Goal: Task Accomplishment & Management: Use online tool/utility

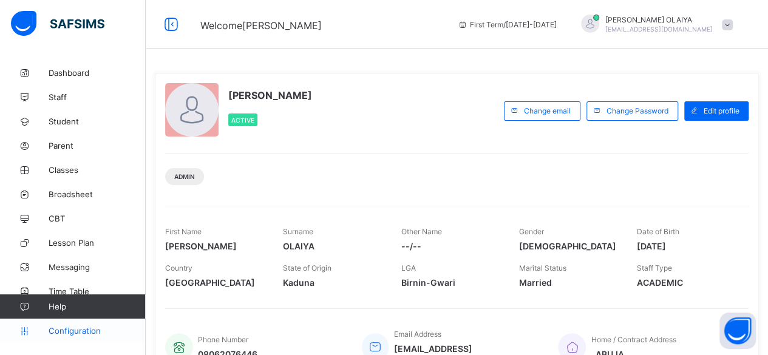
click at [76, 327] on span "Configuration" at bounding box center [97, 331] width 97 height 10
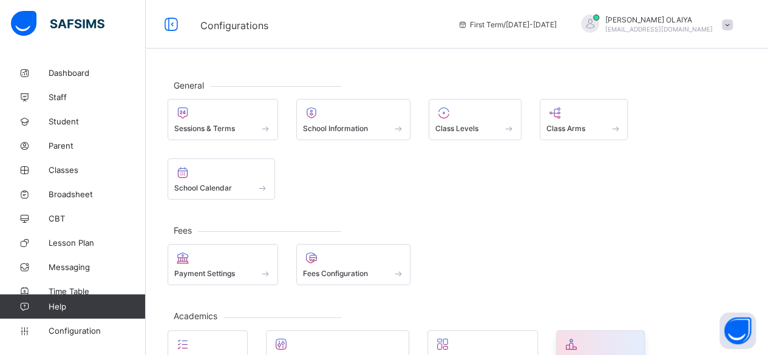
click at [582, 355] on span "Promotions" at bounding box center [582, 359] width 39 height 9
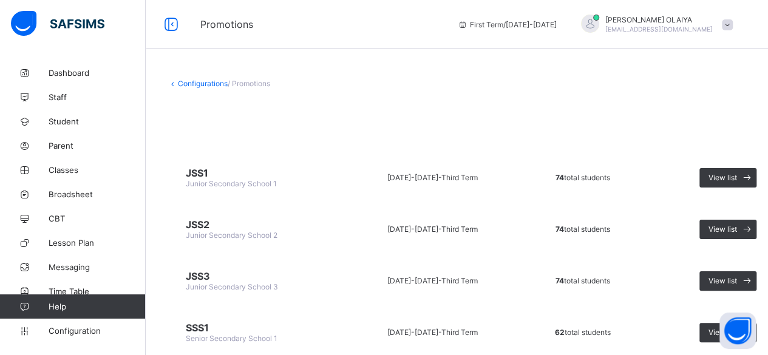
scroll to position [61, 0]
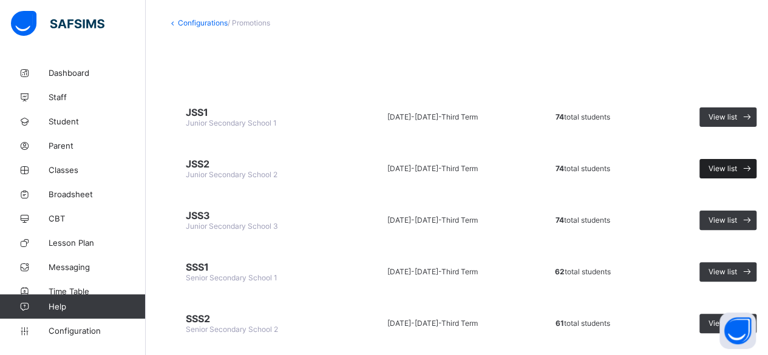
click at [736, 166] on span "View list" at bounding box center [722, 168] width 29 height 9
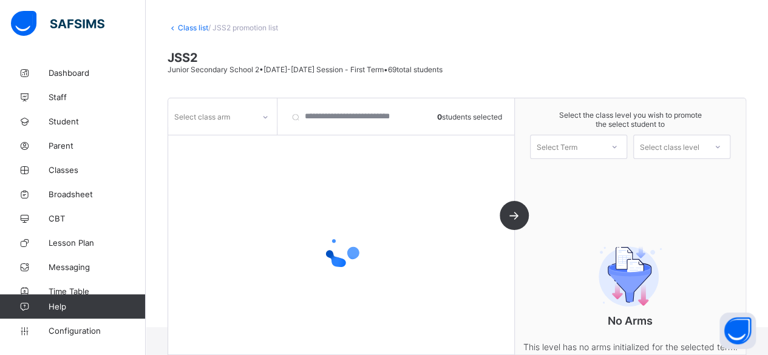
scroll to position [61, 0]
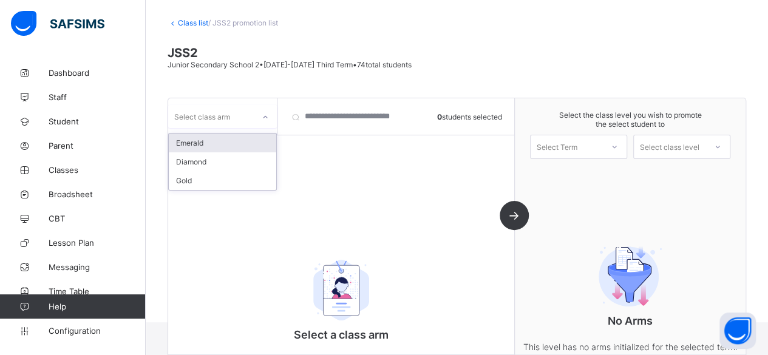
click at [264, 115] on icon at bounding box center [265, 117] width 7 height 12
click at [222, 140] on div "Emerald" at bounding box center [222, 143] width 107 height 19
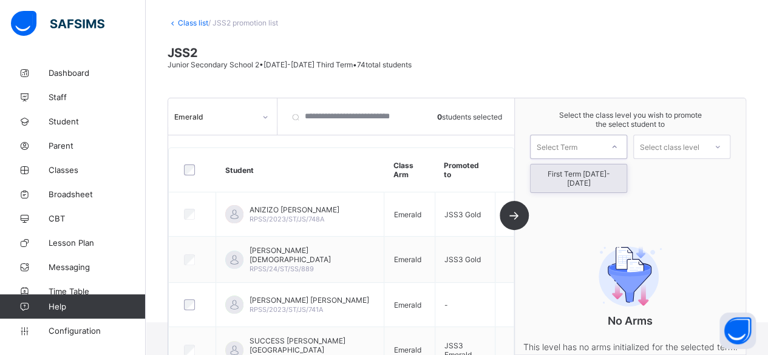
click at [618, 143] on icon at bounding box center [614, 147] width 7 height 12
click at [575, 175] on div "First Term [DATE]-[DATE]" at bounding box center [579, 179] width 96 height 28
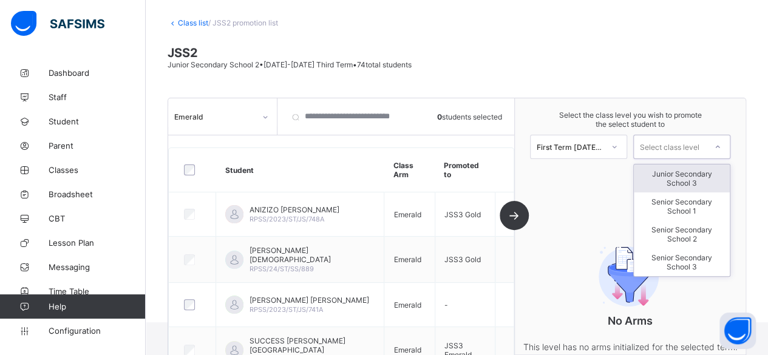
click at [721, 144] on icon at bounding box center [717, 147] width 7 height 12
click at [679, 175] on div "Junior Secondary School 3" at bounding box center [682, 179] width 96 height 28
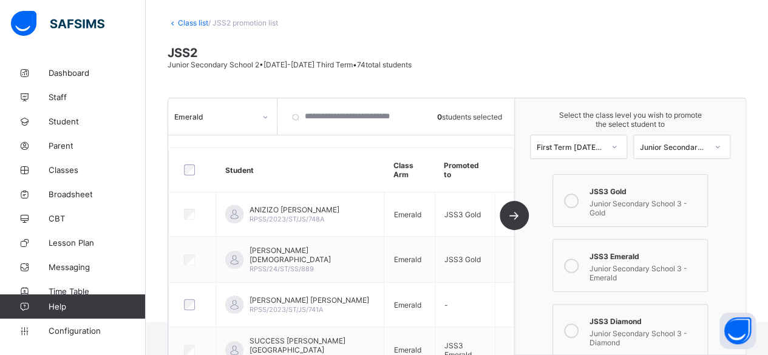
click at [574, 323] on icon at bounding box center [571, 330] width 15 height 15
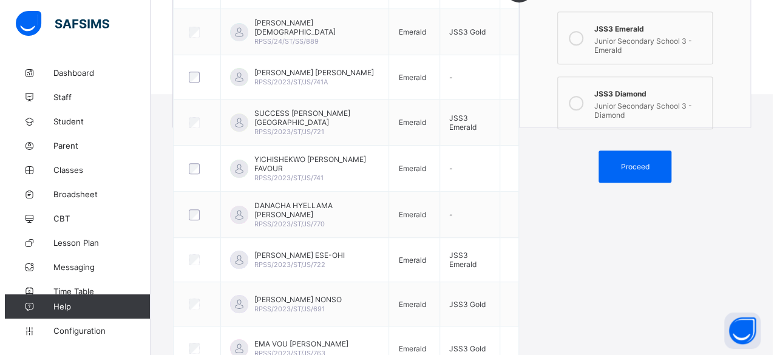
scroll to position [271, 0]
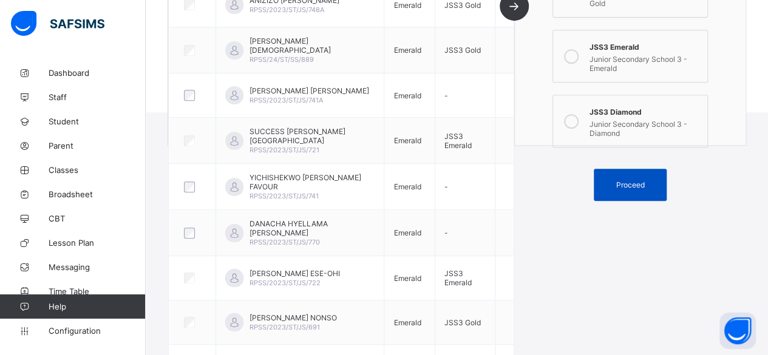
click at [633, 180] on span "Proceed" at bounding box center [630, 184] width 29 height 9
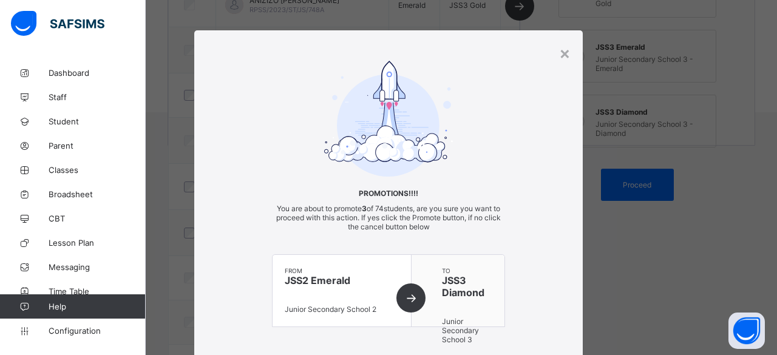
scroll to position [98, 0]
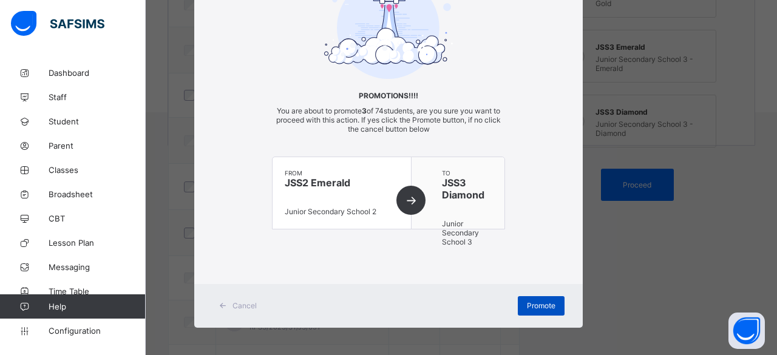
click at [535, 297] on div "Promote" at bounding box center [541, 305] width 47 height 19
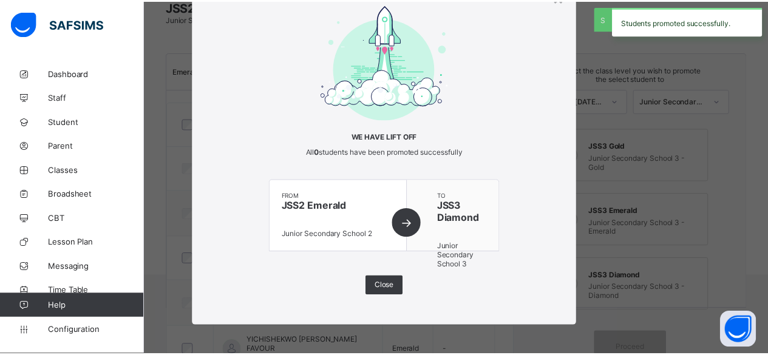
scroll to position [271, 0]
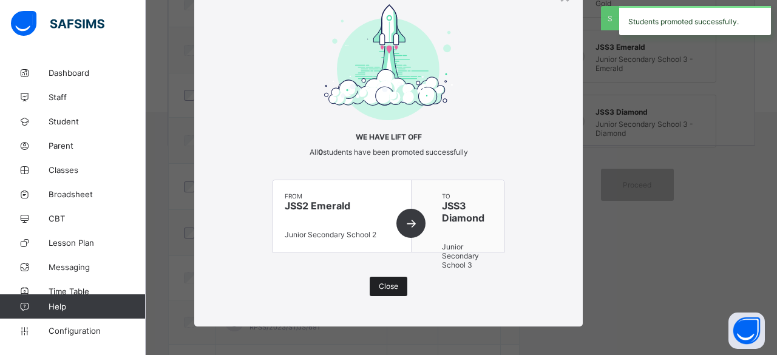
click at [374, 282] on div "Close" at bounding box center [389, 286] width 38 height 19
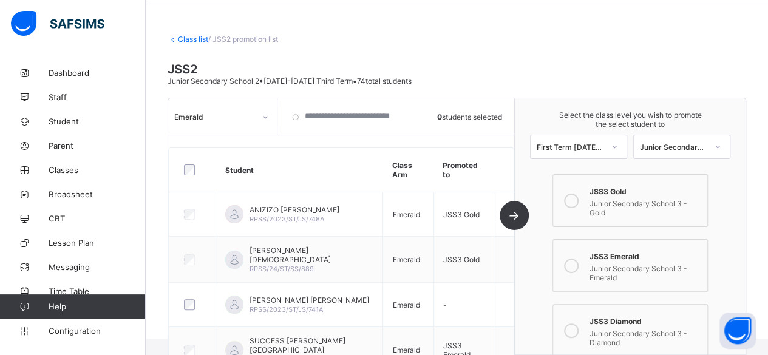
scroll to position [0, 0]
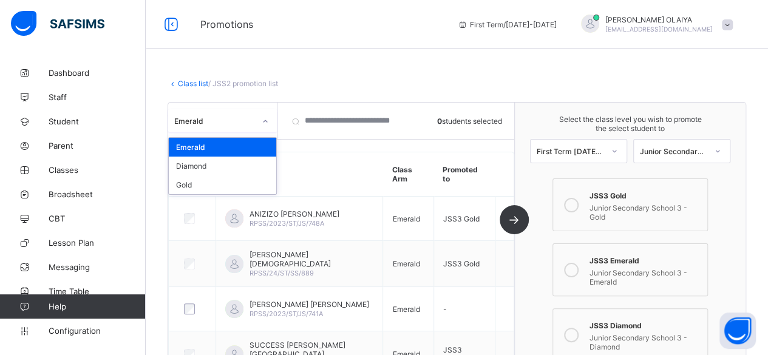
click at [267, 121] on icon at bounding box center [265, 121] width 7 height 12
click at [215, 162] on div "Diamond" at bounding box center [222, 166] width 107 height 19
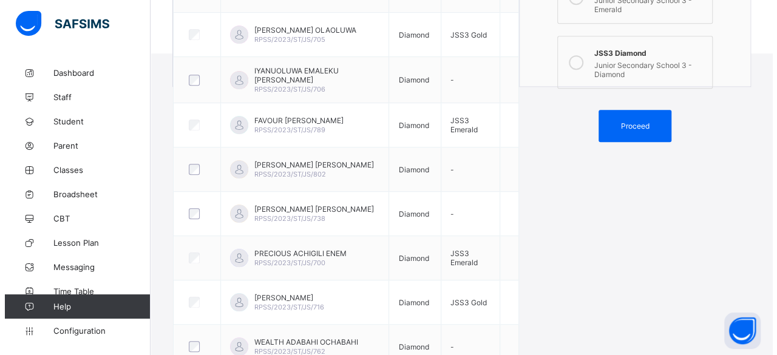
scroll to position [271, 0]
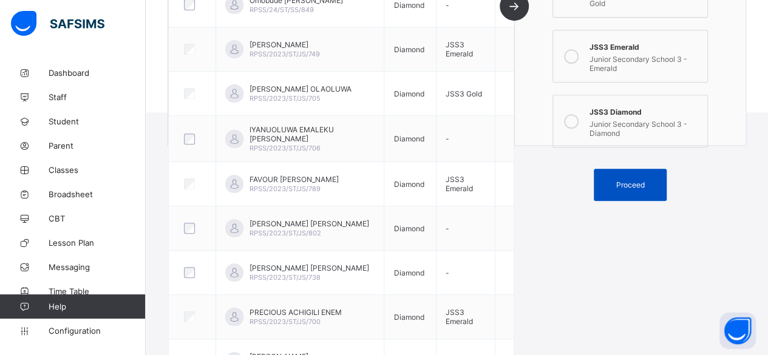
click at [633, 180] on span "Proceed" at bounding box center [630, 184] width 29 height 9
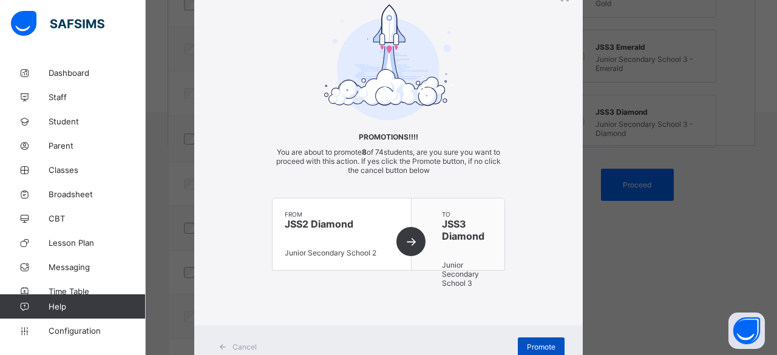
click at [545, 342] on span "Promote" at bounding box center [541, 346] width 29 height 9
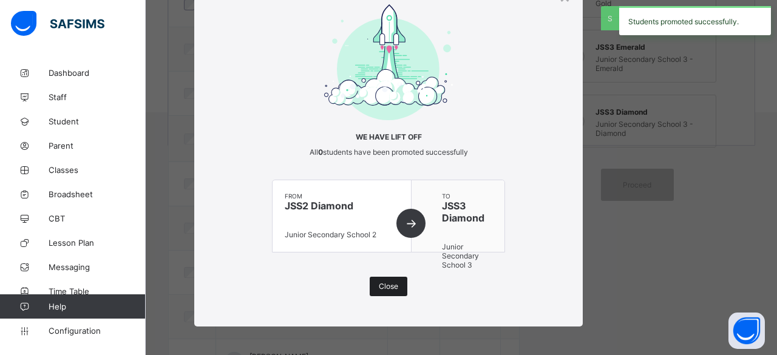
click at [387, 278] on div "Close" at bounding box center [389, 286] width 38 height 19
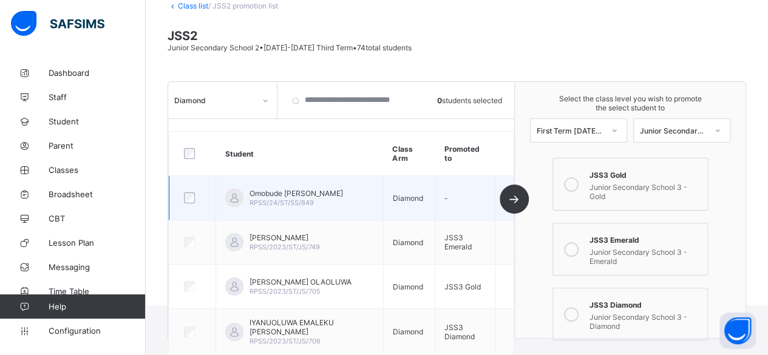
scroll to position [0, 0]
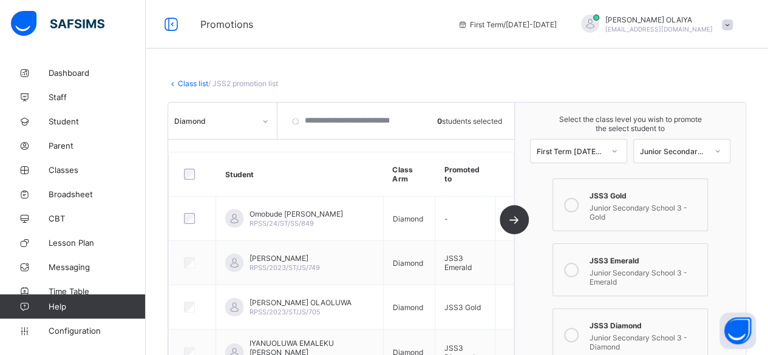
click at [263, 120] on icon at bounding box center [265, 121] width 7 height 12
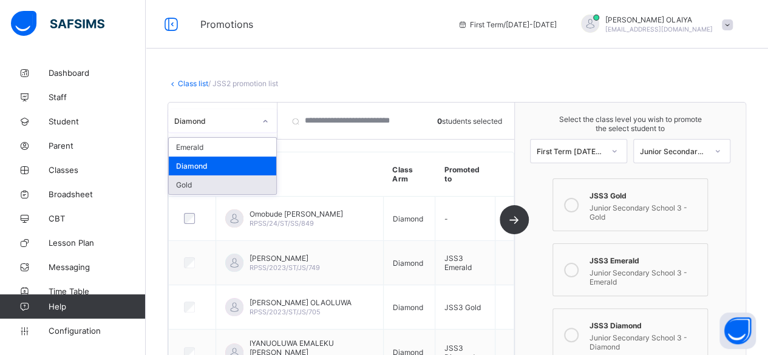
click at [192, 182] on div "Gold" at bounding box center [222, 184] width 107 height 19
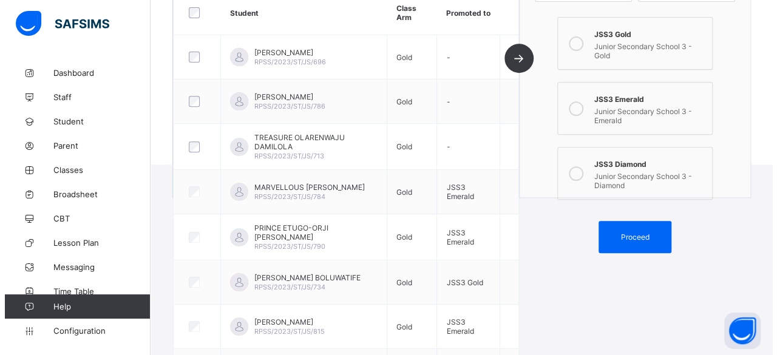
scroll to position [166, 0]
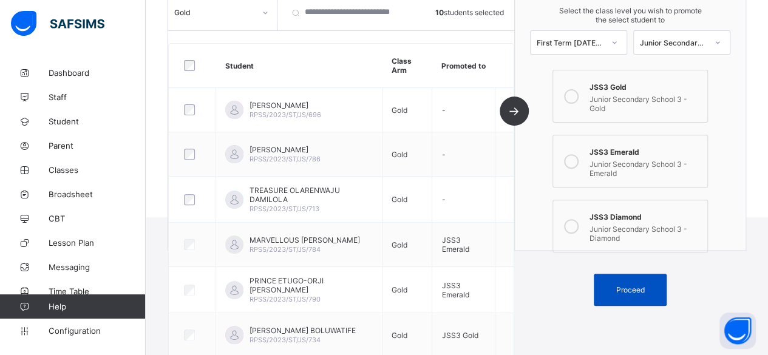
click at [642, 285] on span "Proceed" at bounding box center [630, 289] width 29 height 9
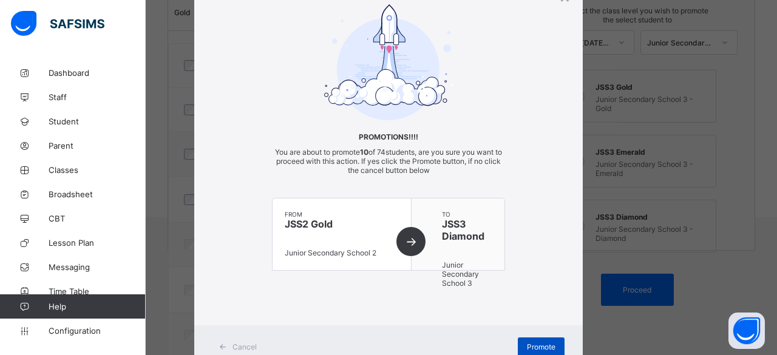
click at [532, 343] on span "Promote" at bounding box center [541, 346] width 29 height 9
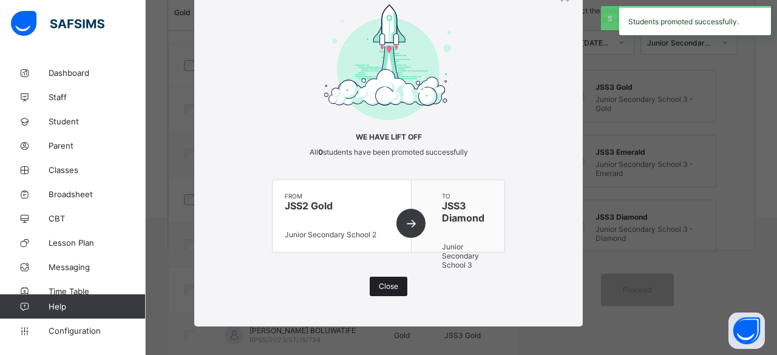
click at [379, 285] on span "Close" at bounding box center [388, 286] width 19 height 9
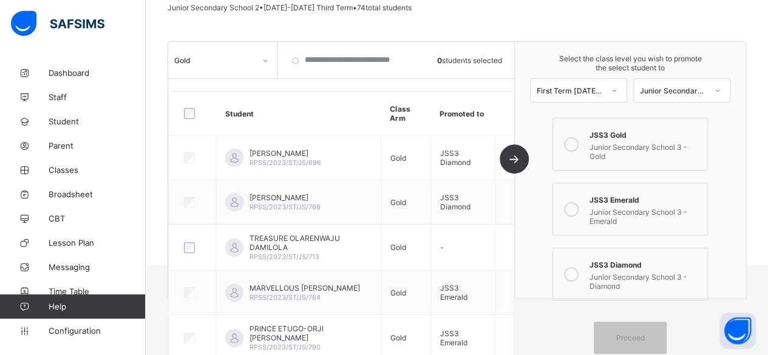
scroll to position [44, 0]
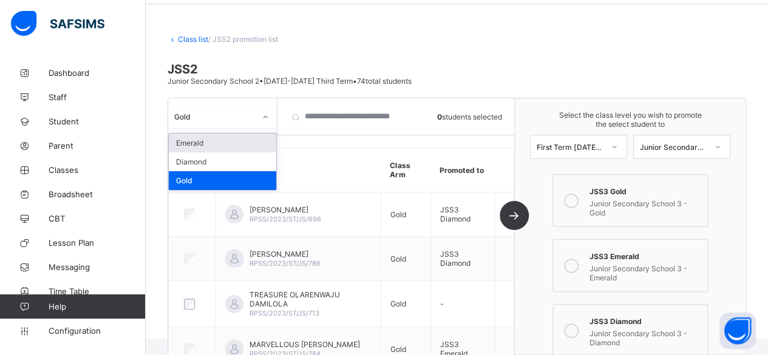
click at [262, 115] on icon at bounding box center [265, 117] width 7 height 12
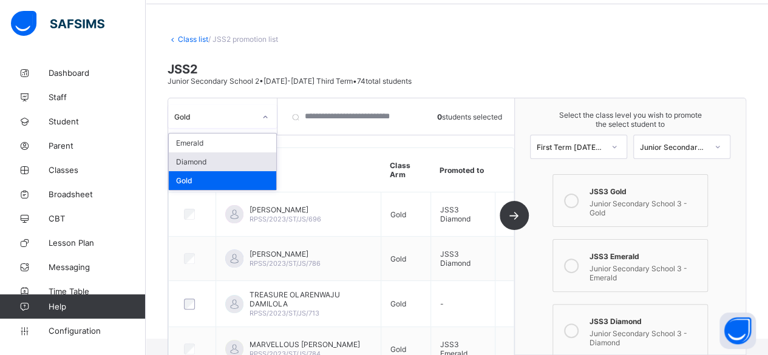
click at [208, 161] on div "Diamond" at bounding box center [222, 161] width 107 height 19
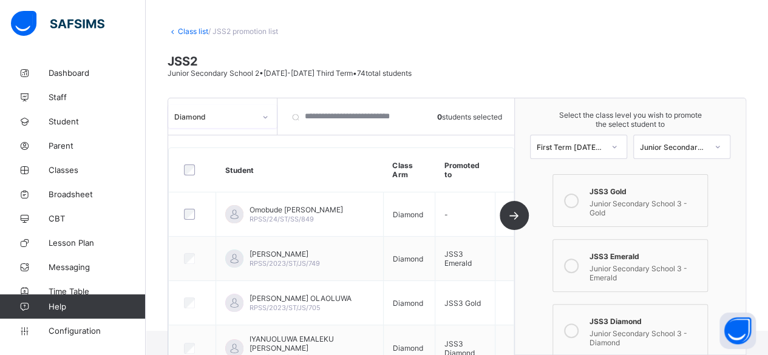
scroll to position [28, 0]
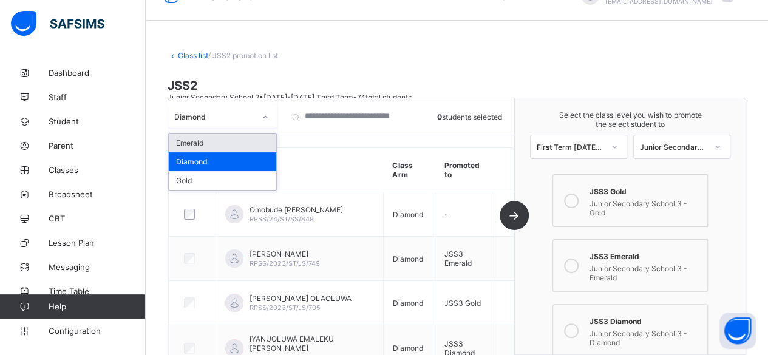
click at [267, 116] on icon at bounding box center [265, 117] width 7 height 12
click at [225, 137] on div "Emerald" at bounding box center [222, 143] width 107 height 19
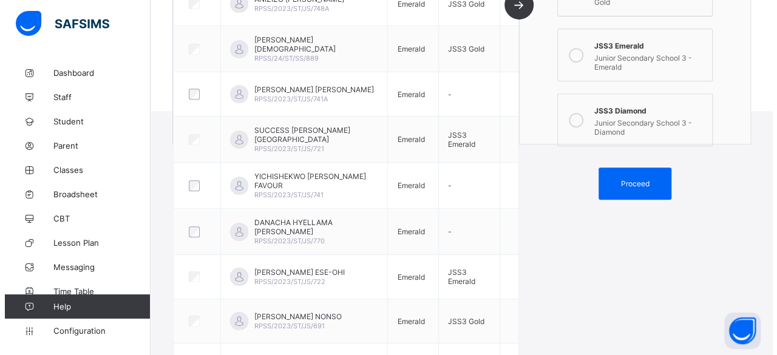
scroll to position [271, 0]
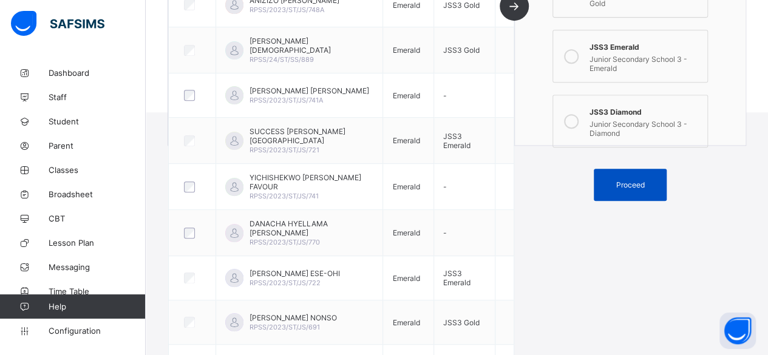
click at [637, 180] on span "Proceed" at bounding box center [630, 184] width 29 height 9
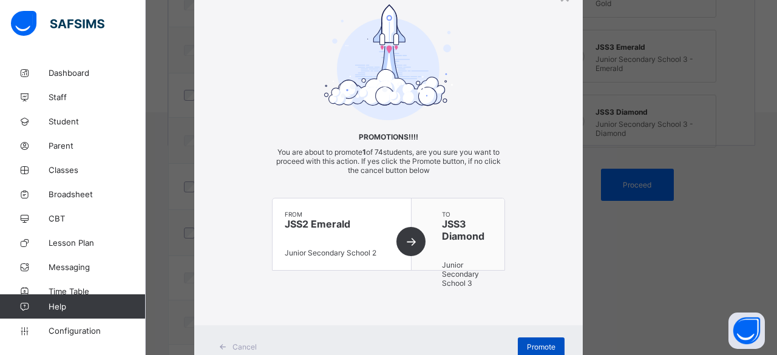
click at [533, 342] on span "Promote" at bounding box center [541, 346] width 29 height 9
click at [535, 339] on div "Promote" at bounding box center [541, 347] width 47 height 19
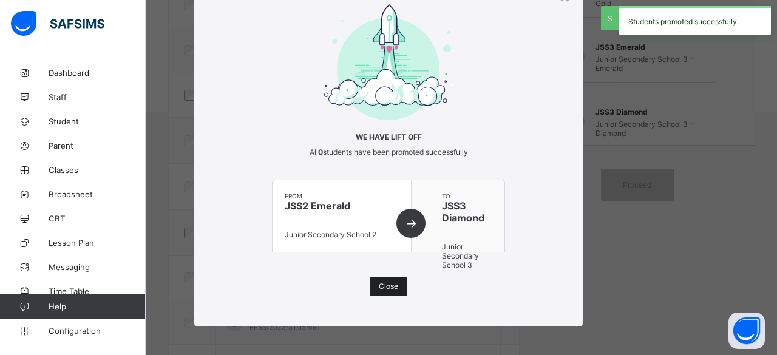
click at [374, 284] on div "Close" at bounding box center [389, 286] width 38 height 19
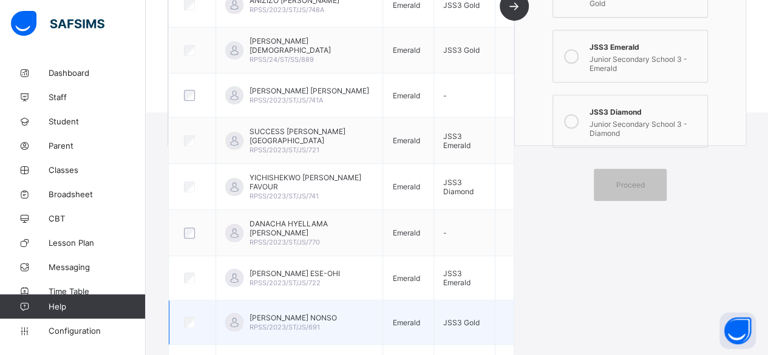
scroll to position [0, 0]
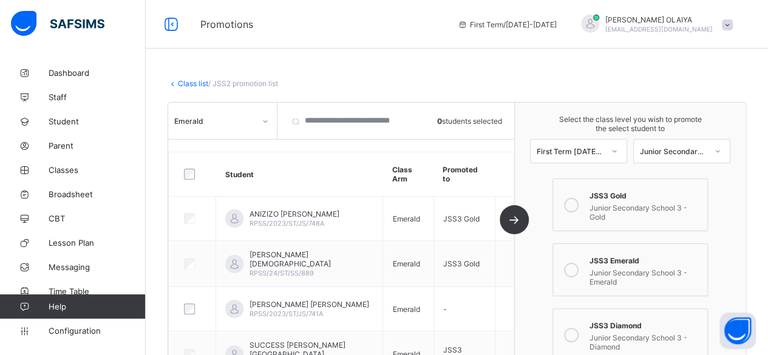
click at [193, 84] on link "Class list" at bounding box center [193, 83] width 30 height 9
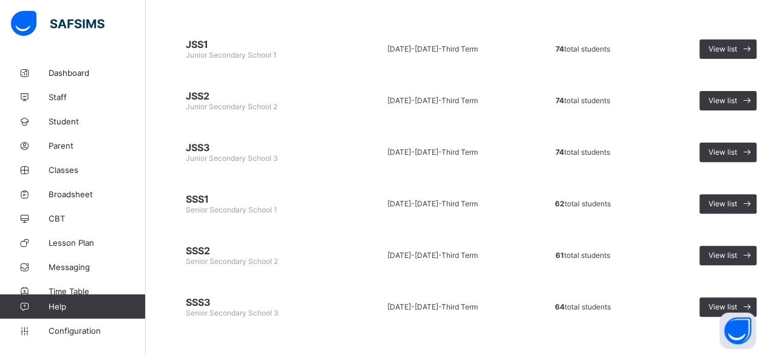
scroll to position [138, 0]
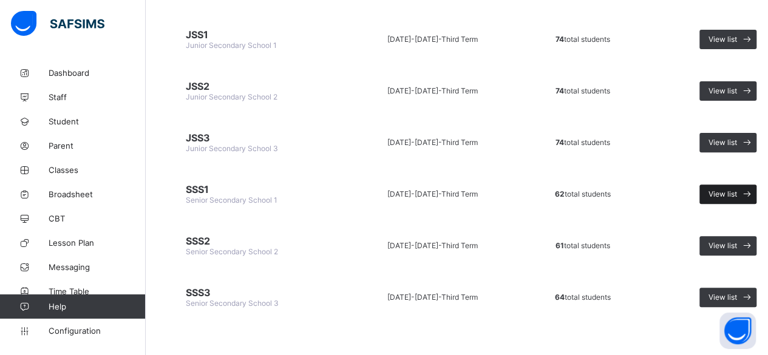
click at [739, 187] on span at bounding box center [746, 194] width 19 height 19
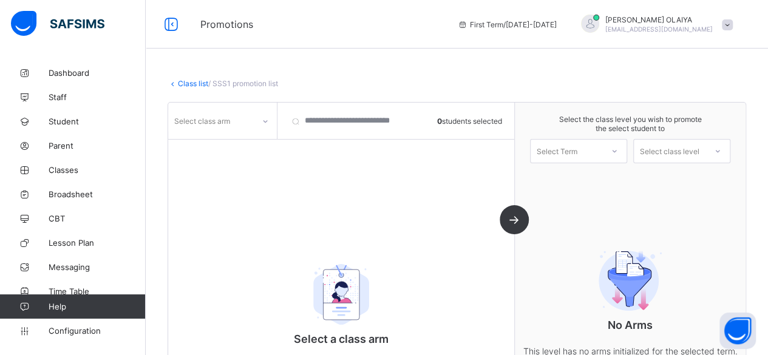
click at [265, 123] on icon at bounding box center [265, 121] width 7 height 12
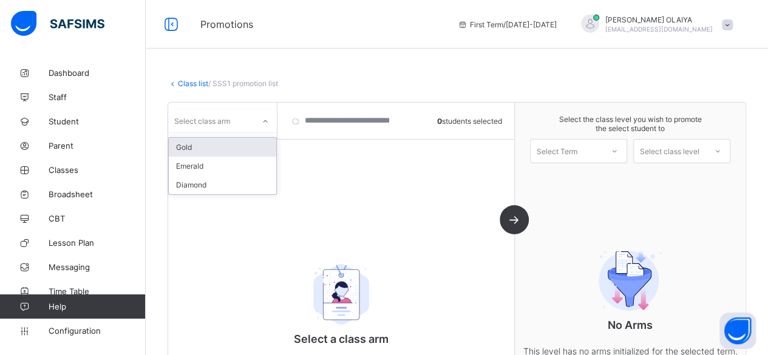
click at [211, 153] on div "Gold" at bounding box center [222, 147] width 107 height 19
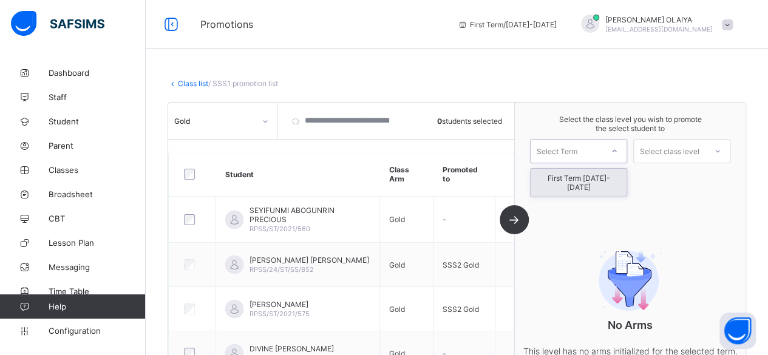
click at [572, 155] on div "Select Term" at bounding box center [557, 151] width 41 height 24
click at [565, 182] on div "First Term [DATE]-[DATE]" at bounding box center [579, 183] width 96 height 28
click at [673, 151] on div "Select class level" at bounding box center [669, 151] width 59 height 24
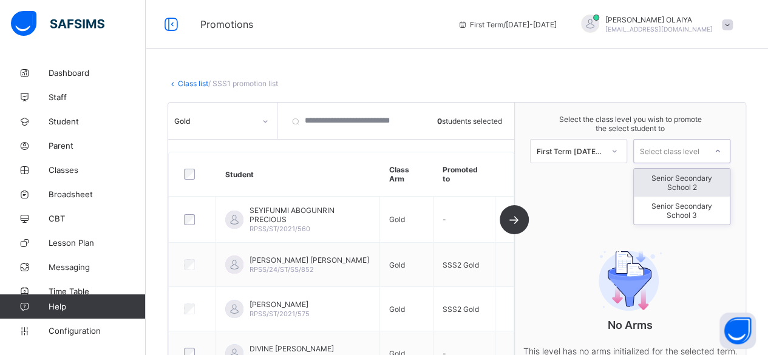
click at [677, 173] on div "Senior Secondary School 2" at bounding box center [682, 183] width 96 height 28
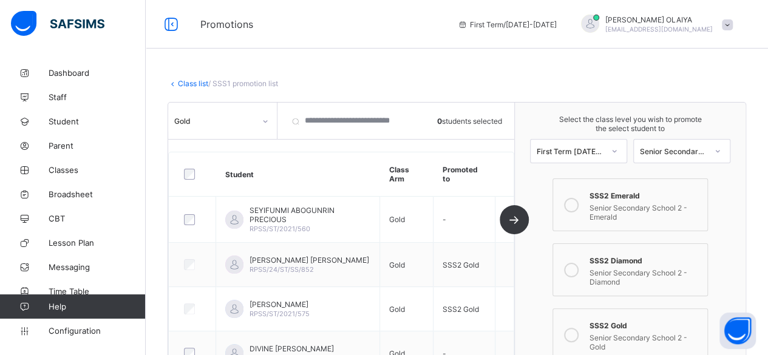
click at [576, 203] on icon at bounding box center [571, 205] width 15 height 15
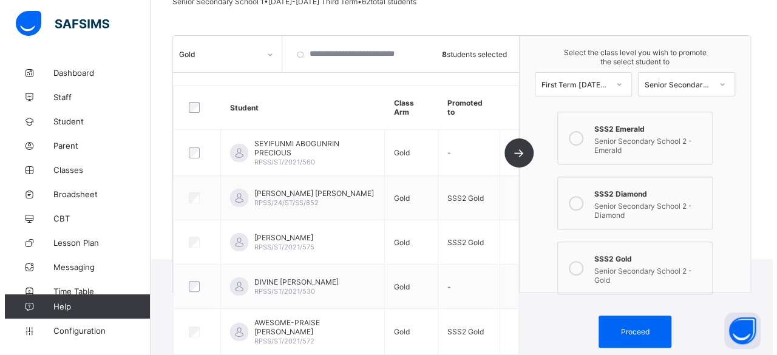
scroll to position [121, 0]
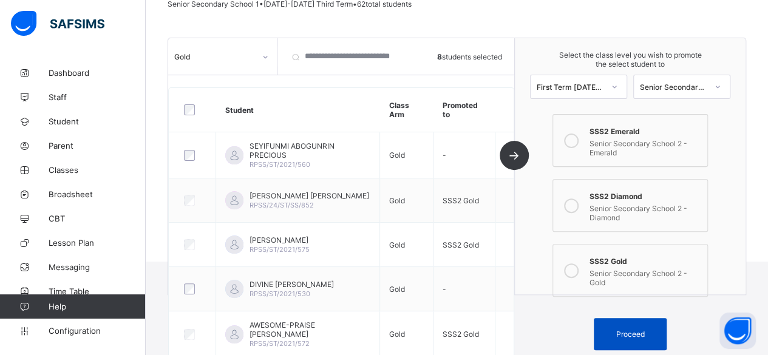
click at [640, 330] on span "Proceed" at bounding box center [630, 334] width 29 height 9
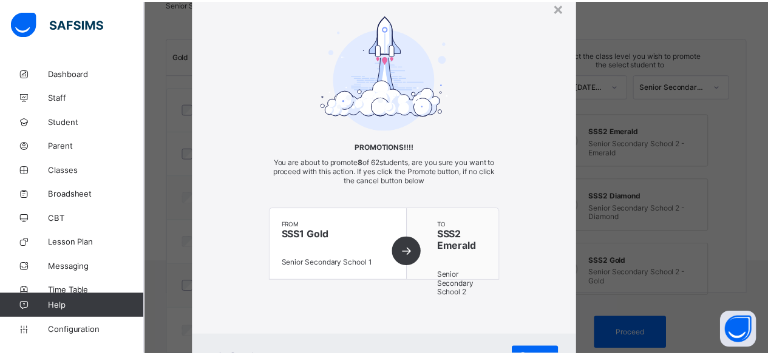
scroll to position [98, 0]
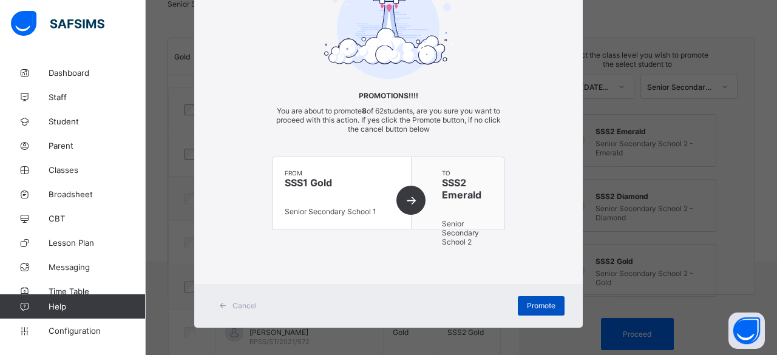
click at [523, 296] on div "Promote" at bounding box center [541, 305] width 47 height 19
click at [542, 296] on div "Promote" at bounding box center [541, 305] width 47 height 19
click at [528, 301] on span "Promote" at bounding box center [541, 305] width 29 height 9
click at [538, 305] on span "Promote" at bounding box center [541, 305] width 29 height 9
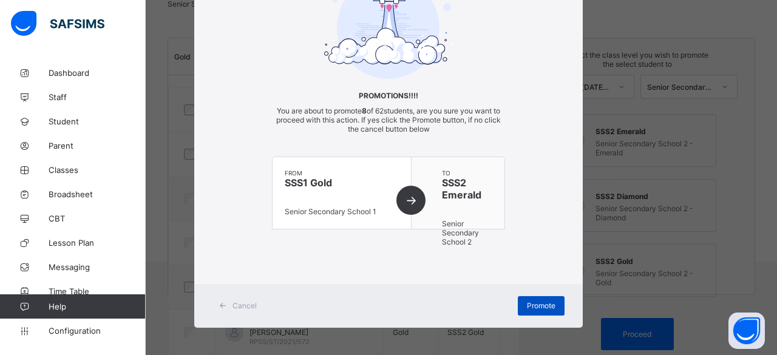
click at [532, 302] on span "Promote" at bounding box center [541, 305] width 29 height 9
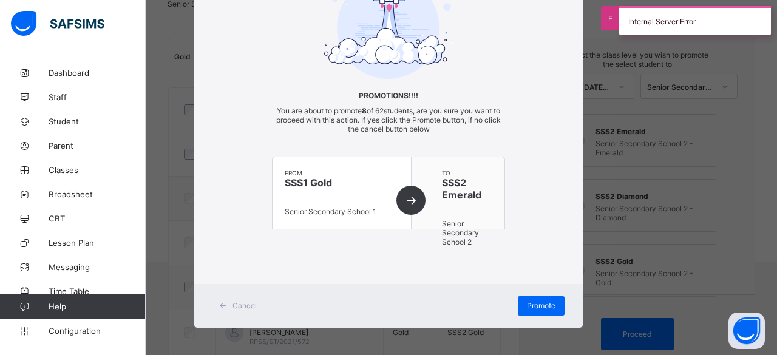
click at [763, 225] on div "× Promotions!!!! You are about to promote 8 of 62 students, are you sure you wa…" at bounding box center [388, 177] width 777 height 355
click at [219, 302] on icon at bounding box center [223, 306] width 9 height 8
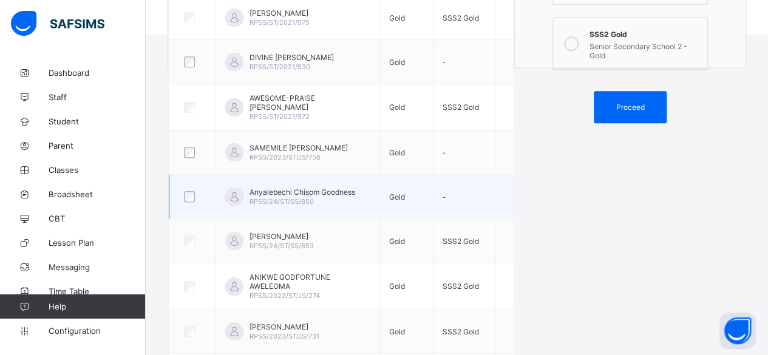
scroll to position [364, 0]
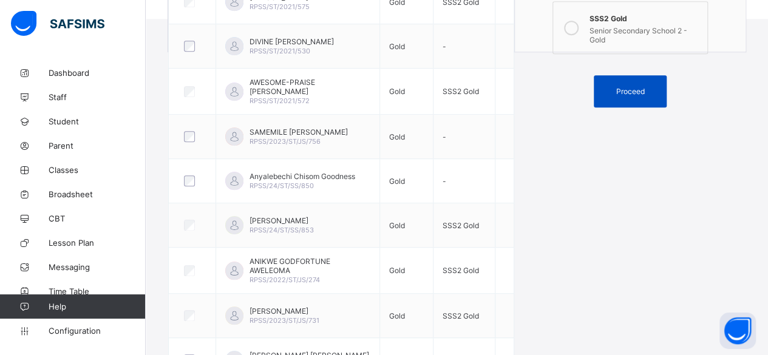
click at [639, 87] on span "Proceed" at bounding box center [630, 91] width 29 height 9
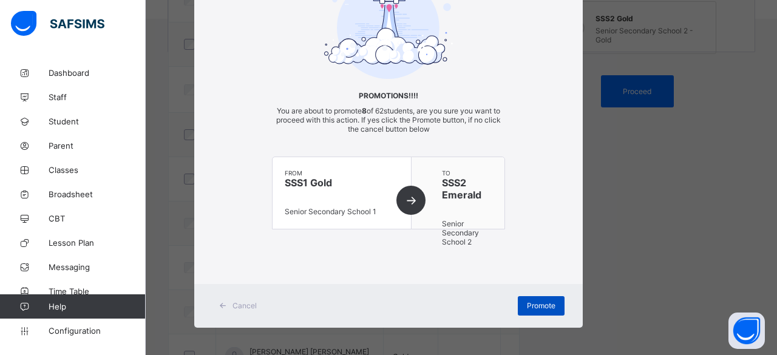
click at [520, 297] on div "Promote" at bounding box center [541, 305] width 47 height 19
click at [219, 305] on icon at bounding box center [223, 306] width 9 height 8
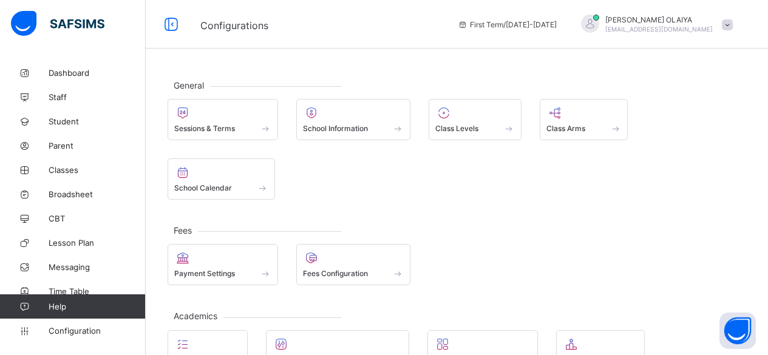
scroll to position [115, 0]
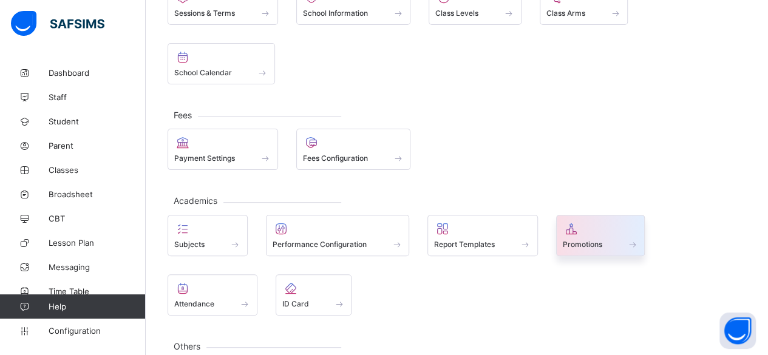
click at [575, 222] on icon at bounding box center [571, 229] width 17 height 15
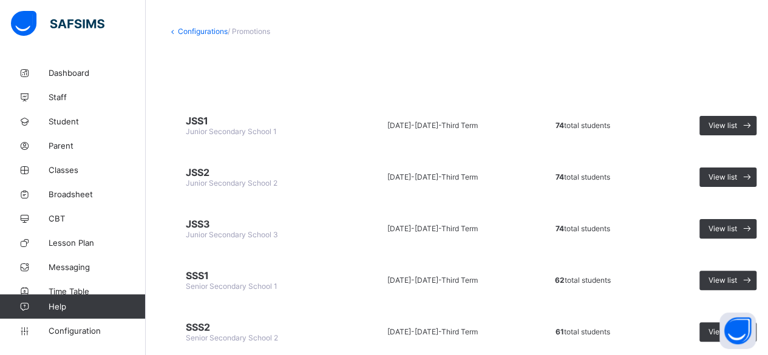
scroll to position [121, 0]
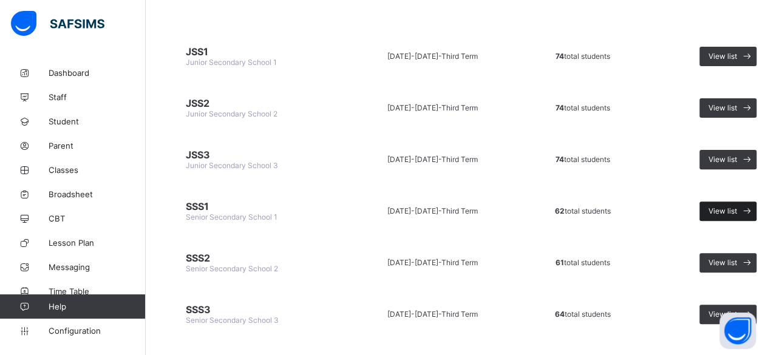
click at [720, 202] on div "View list" at bounding box center [727, 211] width 57 height 19
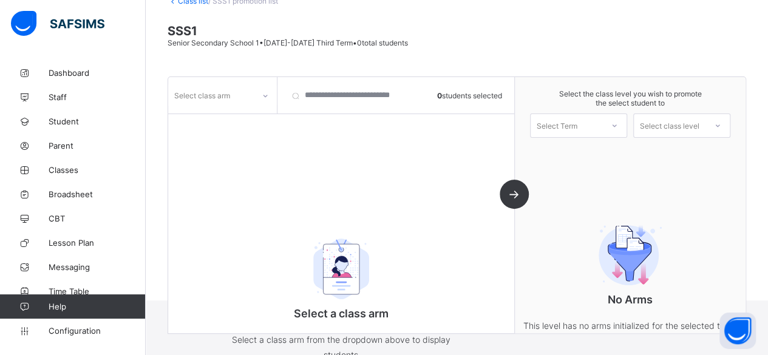
scroll to position [113, 0]
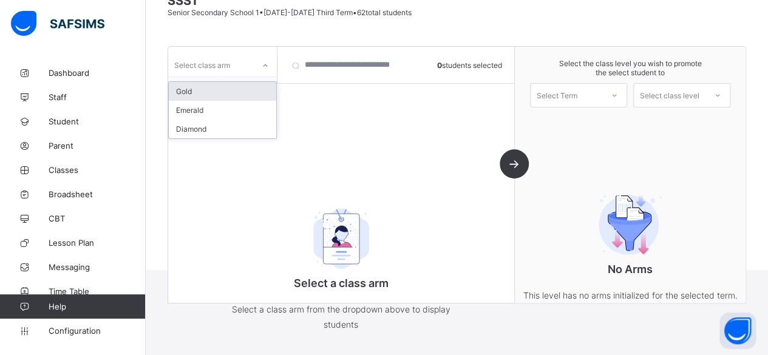
click at [268, 66] on icon at bounding box center [265, 65] width 7 height 12
click at [215, 86] on div "Gold" at bounding box center [222, 91] width 107 height 19
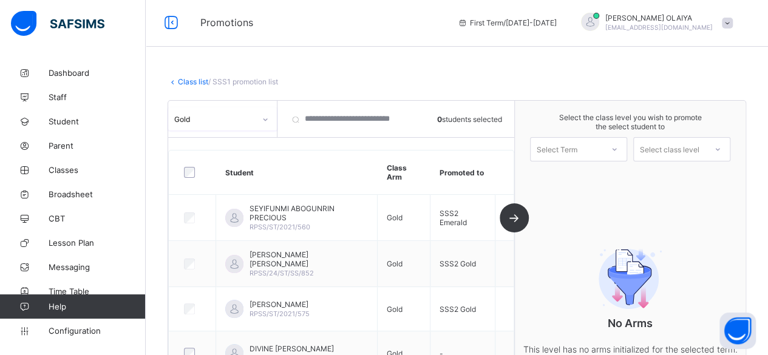
scroll to position [0, 0]
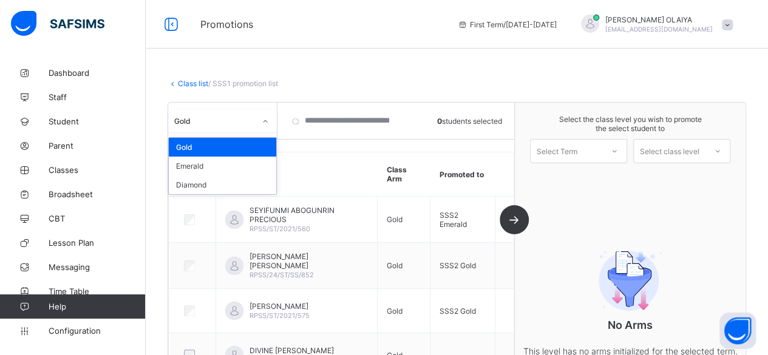
click at [265, 120] on icon at bounding box center [265, 121] width 7 height 12
click at [214, 163] on div "Emerald" at bounding box center [222, 166] width 107 height 19
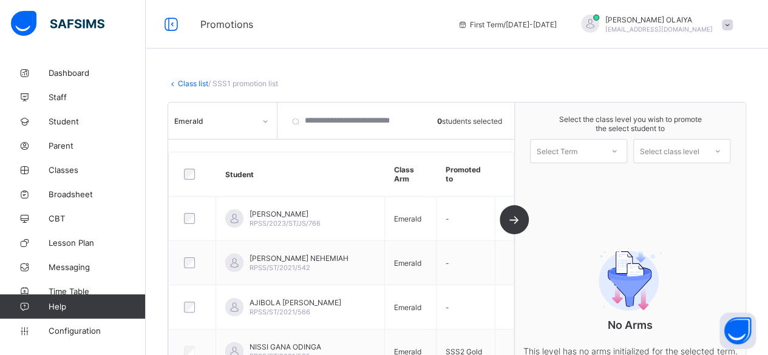
click at [614, 69] on div "Class list / SSS1 promotion list SSS1 Senior Secondary School 1 • 2024-2025 Thi…" at bounding box center [457, 222] width 622 height 322
click at [613, 145] on div at bounding box center [614, 151] width 22 height 21
click at [582, 180] on div "First Term [DATE]-[DATE]" at bounding box center [579, 183] width 96 height 28
click at [693, 147] on div "Select class level" at bounding box center [669, 151] width 59 height 24
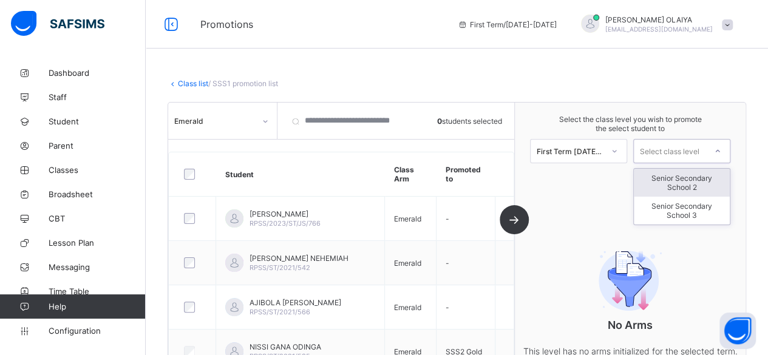
click at [691, 180] on div "Senior Secondary School 2" at bounding box center [682, 183] width 96 height 28
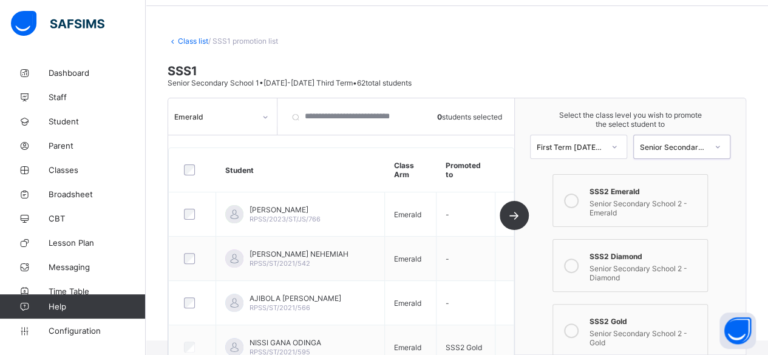
scroll to position [61, 0]
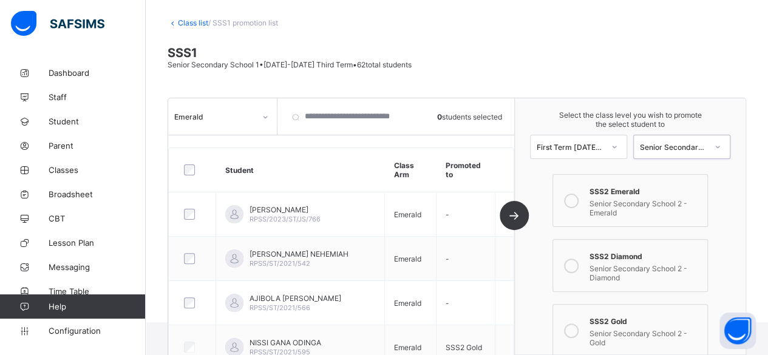
click at [577, 195] on icon at bounding box center [571, 200] width 15 height 15
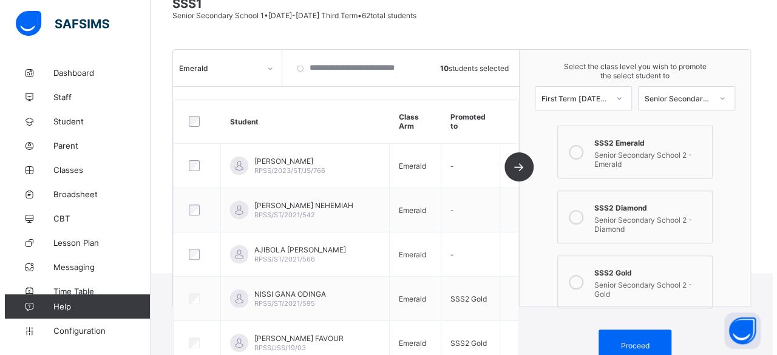
scroll to position [105, 0]
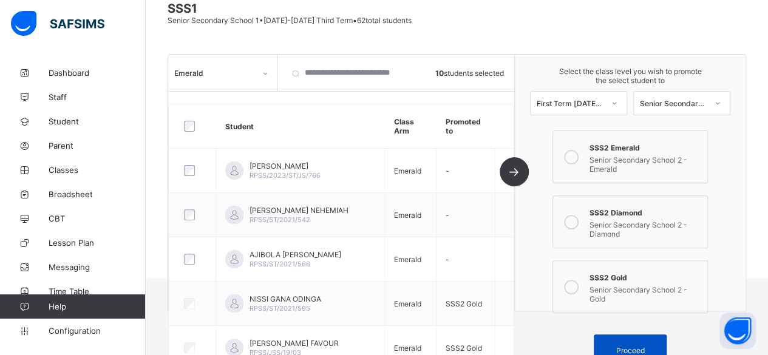
click at [640, 335] on div "Proceed" at bounding box center [630, 350] width 73 height 32
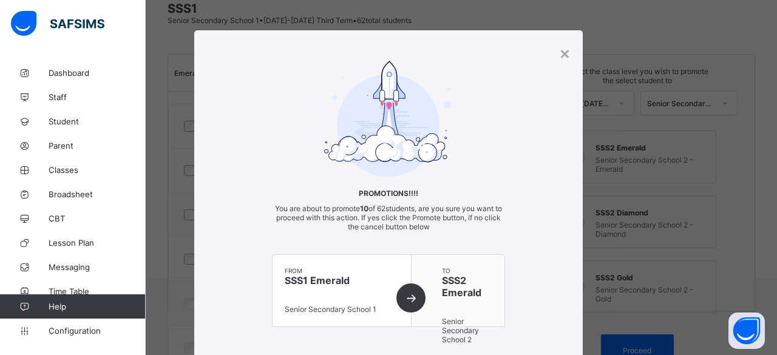
scroll to position [98, 0]
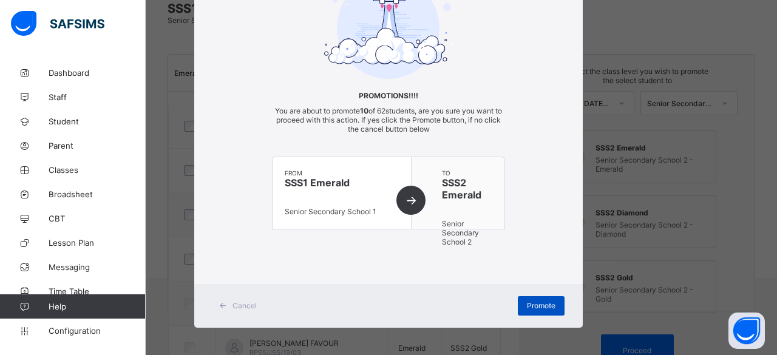
click at [529, 303] on span "Promote" at bounding box center [541, 305] width 29 height 9
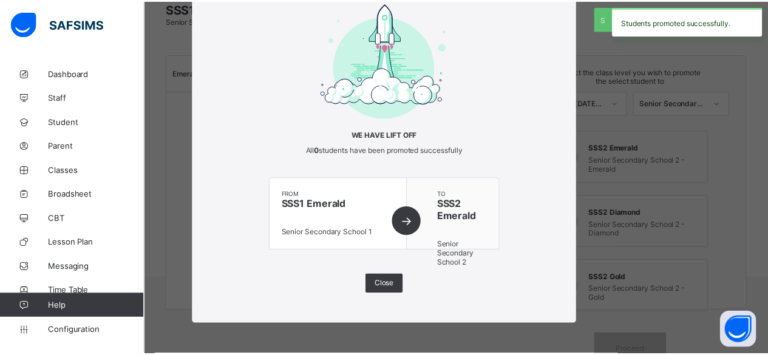
scroll to position [56, 0]
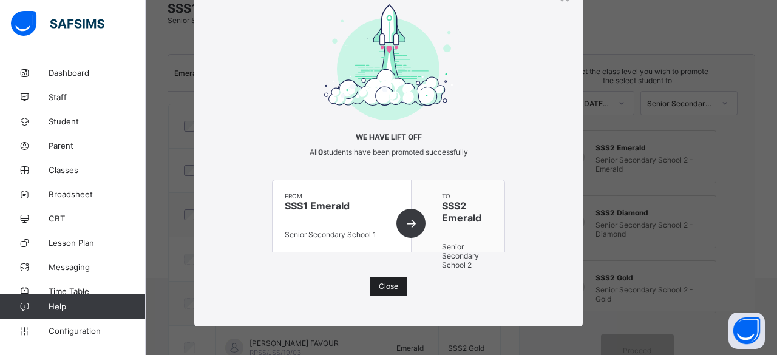
click at [375, 279] on div "Close" at bounding box center [389, 286] width 38 height 19
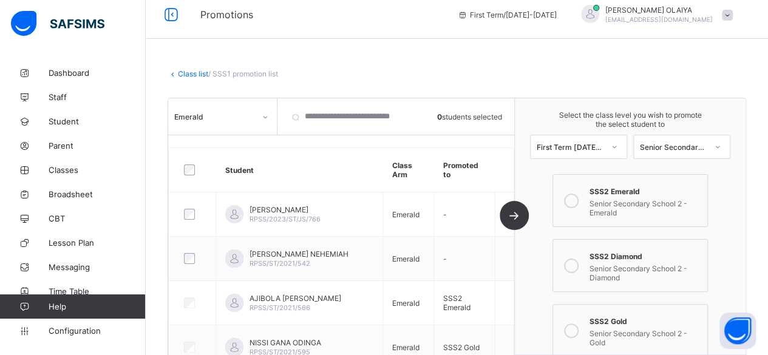
scroll to position [0, 0]
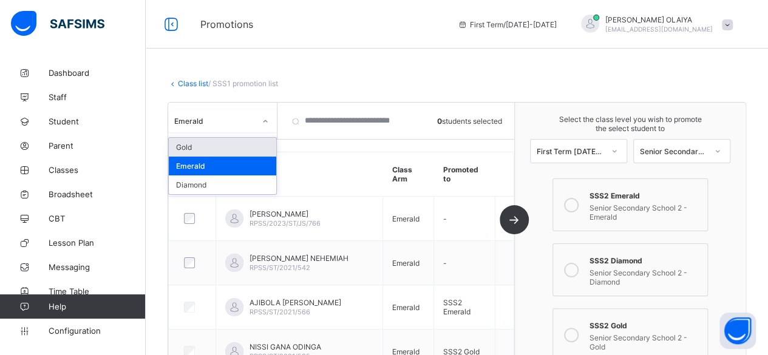
click at [262, 122] on icon at bounding box center [265, 121] width 7 height 12
click at [233, 152] on div "Gold" at bounding box center [222, 147] width 107 height 19
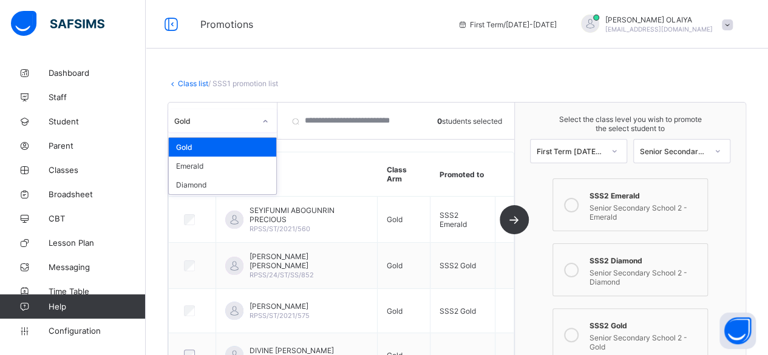
click at [267, 121] on icon at bounding box center [265, 121] width 4 height 2
click at [226, 181] on div "Diamond" at bounding box center [222, 184] width 107 height 19
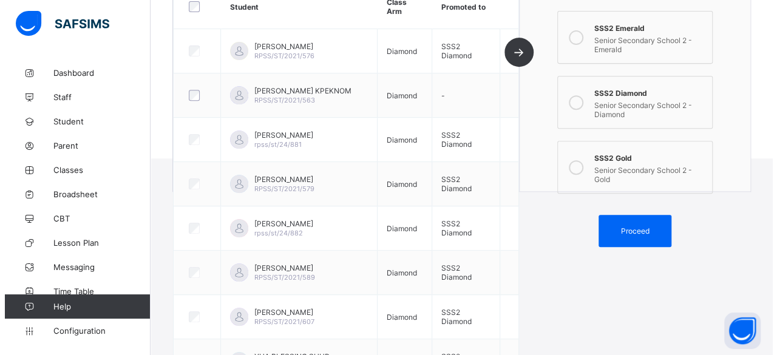
scroll to position [254, 0]
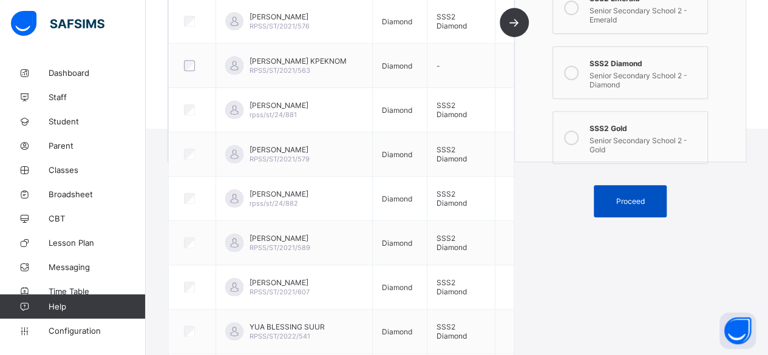
click at [633, 186] on div "Proceed" at bounding box center [630, 201] width 73 height 32
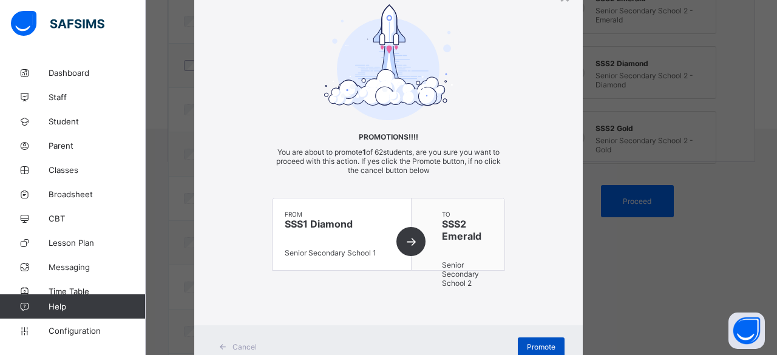
click at [527, 342] on span "Promote" at bounding box center [541, 346] width 29 height 9
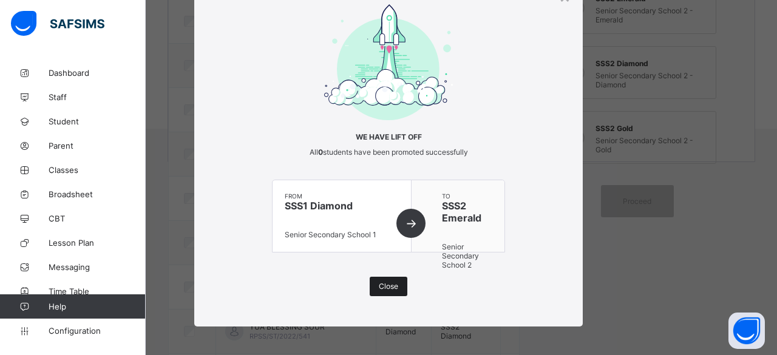
click at [378, 279] on div "Close" at bounding box center [389, 286] width 38 height 19
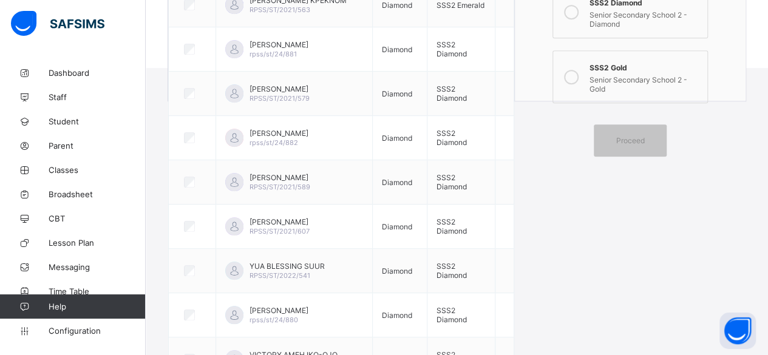
scroll to position [72, 0]
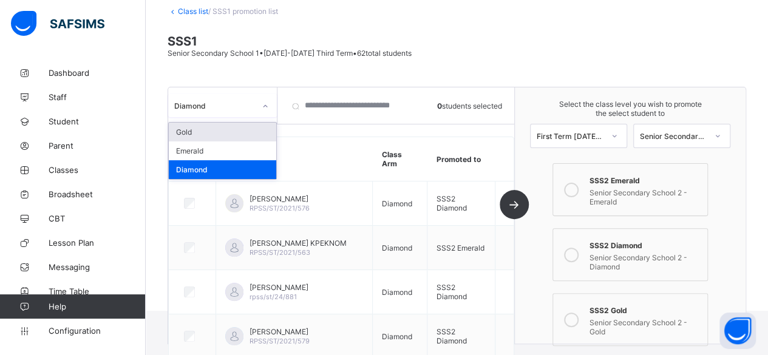
click at [265, 107] on icon at bounding box center [265, 106] width 7 height 12
click at [222, 149] on div "Emerald" at bounding box center [222, 150] width 107 height 19
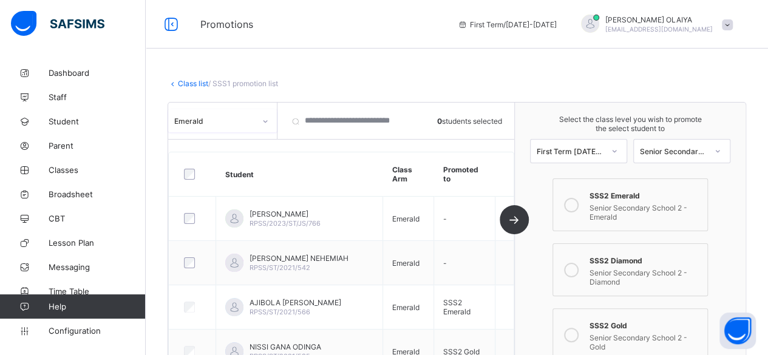
scroll to position [0, 0]
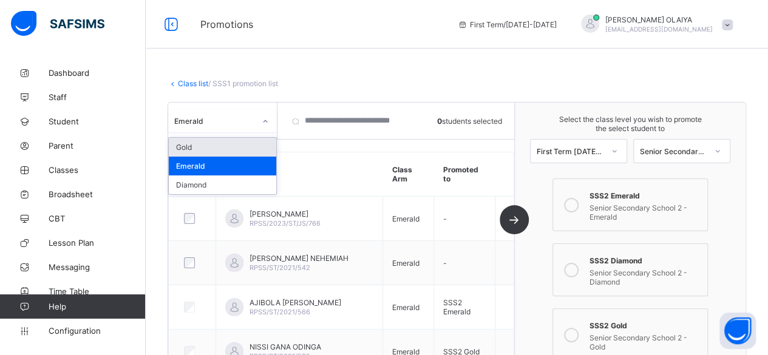
click at [264, 123] on icon at bounding box center [265, 121] width 7 height 12
click at [214, 150] on div "Gold" at bounding box center [222, 147] width 107 height 19
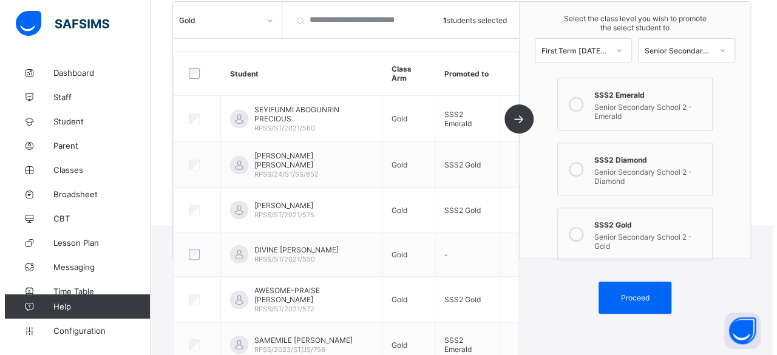
scroll to position [304, 0]
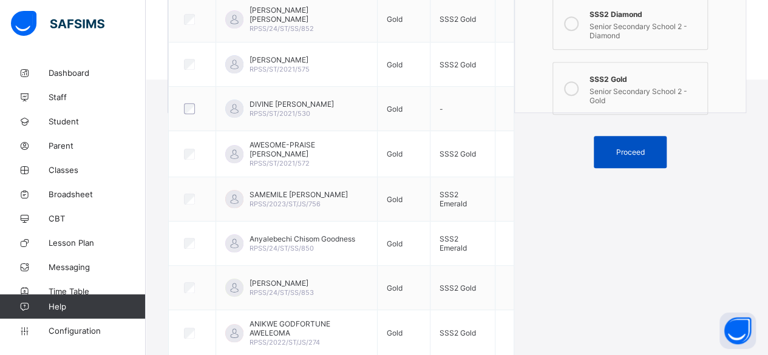
click at [643, 148] on span "Proceed" at bounding box center [630, 152] width 29 height 9
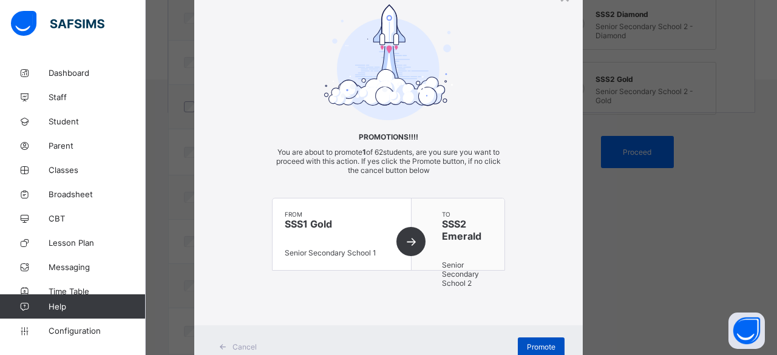
click at [531, 339] on div "Promote" at bounding box center [541, 347] width 47 height 19
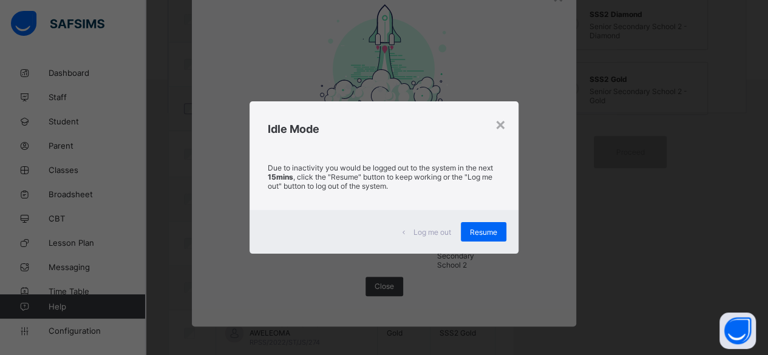
click at [484, 231] on span "Resume" at bounding box center [483, 232] width 27 height 9
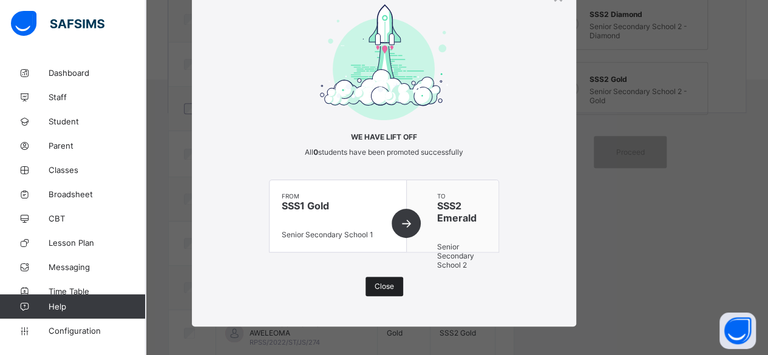
click at [375, 282] on span "Close" at bounding box center [384, 286] width 19 height 9
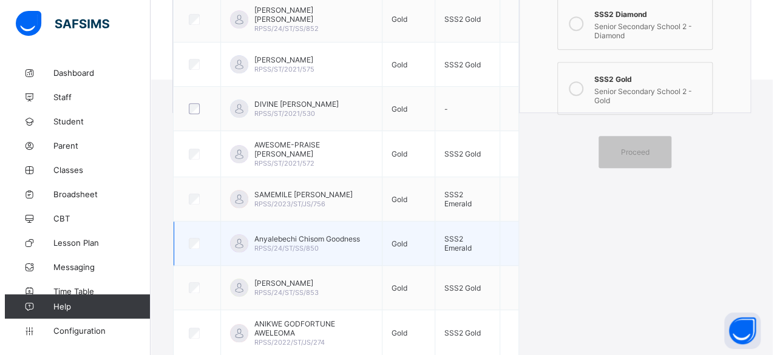
scroll to position [0, 0]
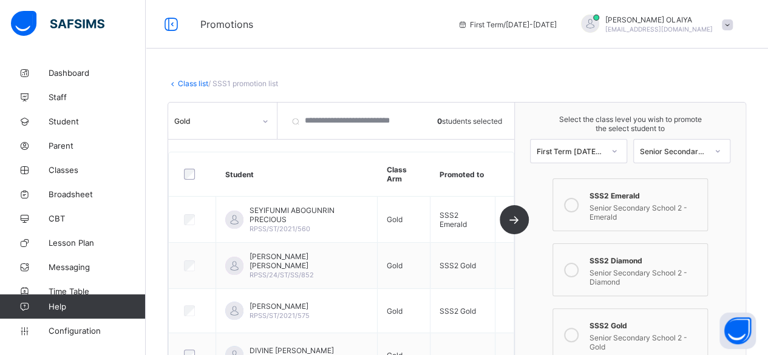
click at [194, 80] on link "Class list" at bounding box center [193, 83] width 30 height 9
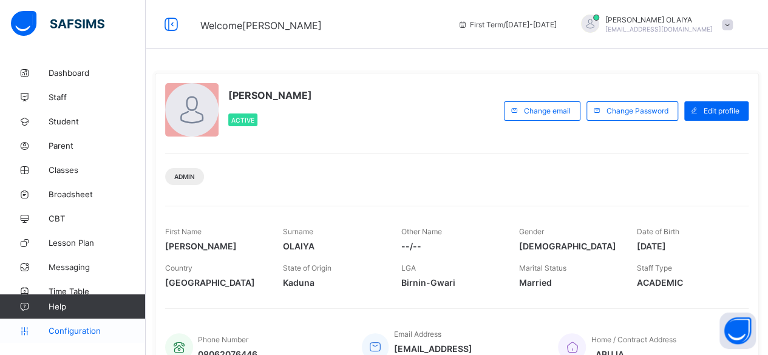
click at [66, 330] on span "Configuration" at bounding box center [97, 331] width 97 height 10
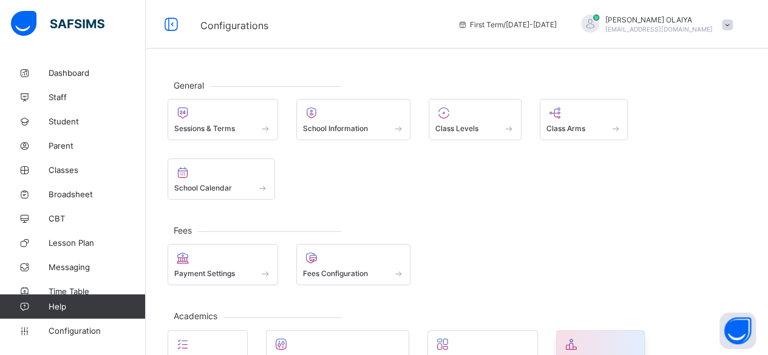
click at [600, 355] on span "Promotions" at bounding box center [582, 359] width 39 height 9
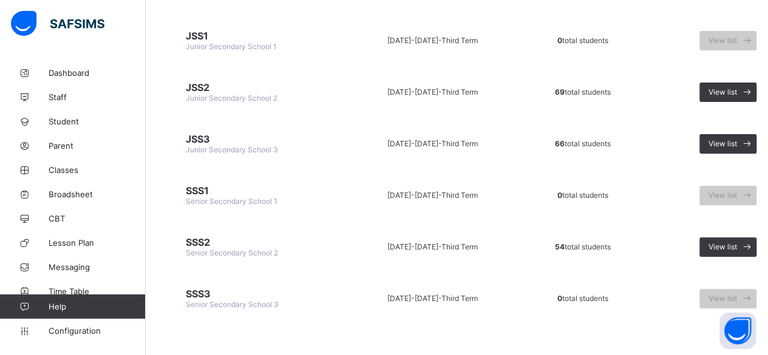
scroll to position [138, 0]
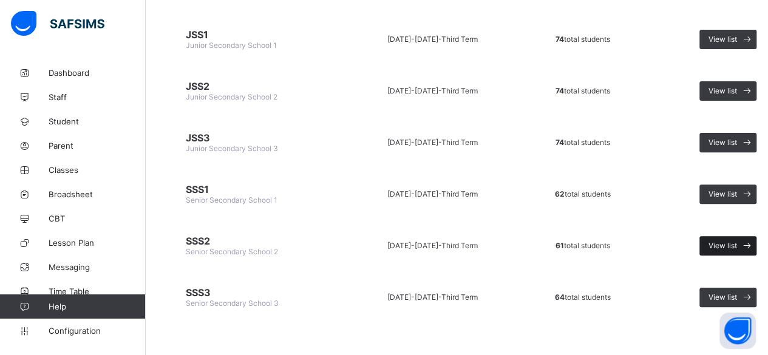
click at [741, 240] on icon at bounding box center [747, 246] width 13 height 12
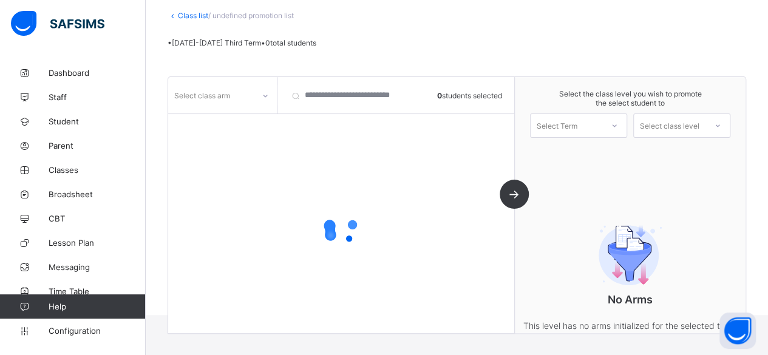
scroll to position [113, 0]
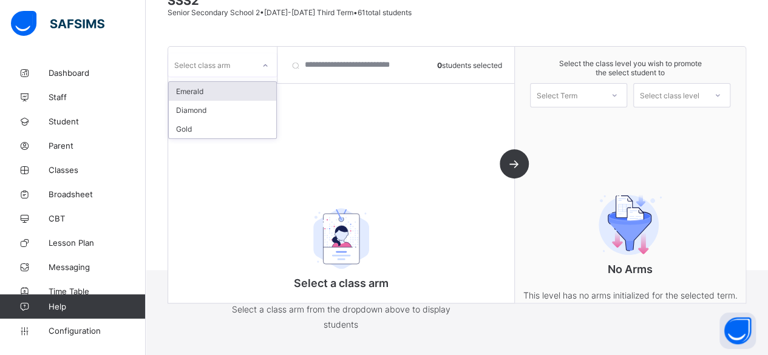
click at [265, 62] on icon at bounding box center [265, 65] width 7 height 12
click at [206, 88] on div "Emerald" at bounding box center [222, 91] width 107 height 19
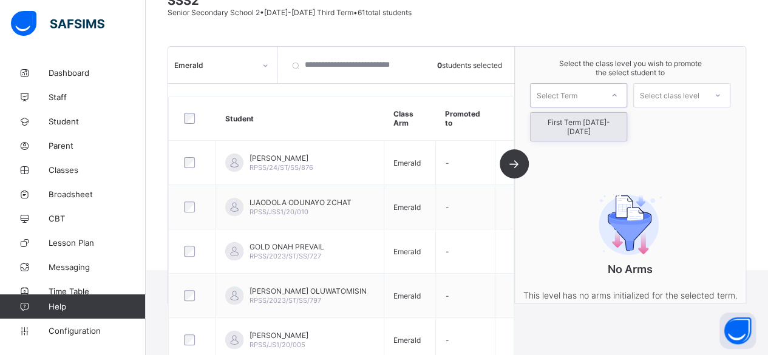
click at [618, 90] on icon at bounding box center [614, 95] width 7 height 12
click at [596, 120] on div "First Term [DATE]-[DATE]" at bounding box center [579, 127] width 96 height 28
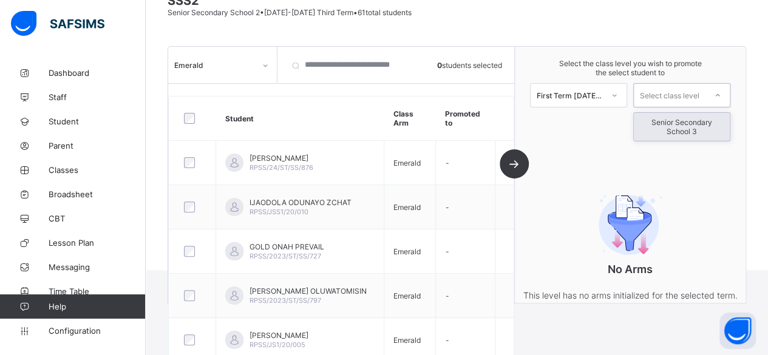
click at [721, 95] on icon at bounding box center [717, 95] width 7 height 12
click at [700, 122] on div "Senior Secondary School 3" at bounding box center [682, 127] width 96 height 28
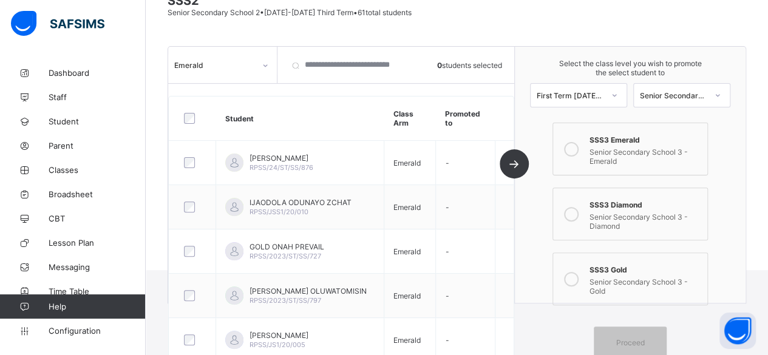
click at [579, 144] on icon at bounding box center [571, 149] width 15 height 15
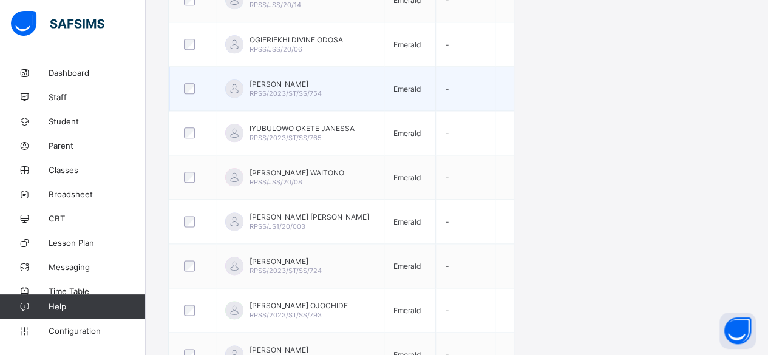
scroll to position [659, 0]
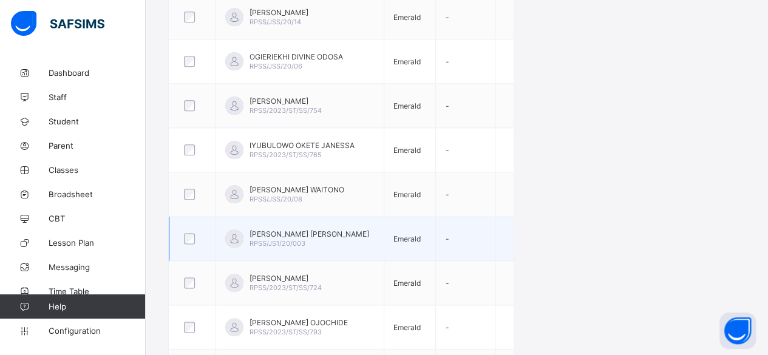
click at [187, 237] on div at bounding box center [192, 238] width 28 height 25
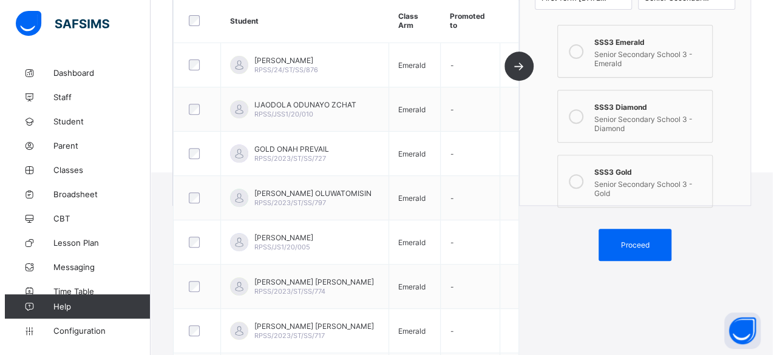
scroll to position [210, 0]
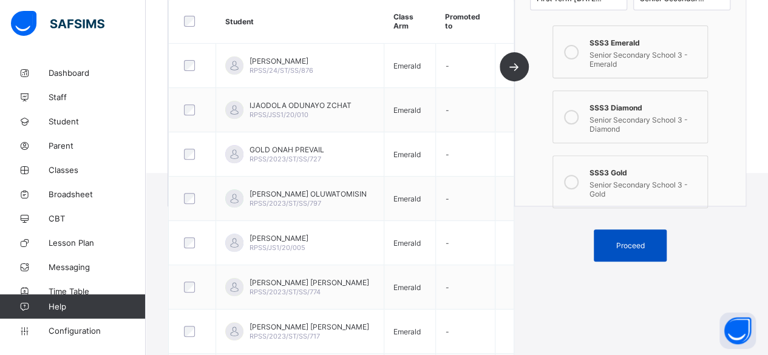
click at [625, 241] on span "Proceed" at bounding box center [630, 245] width 29 height 9
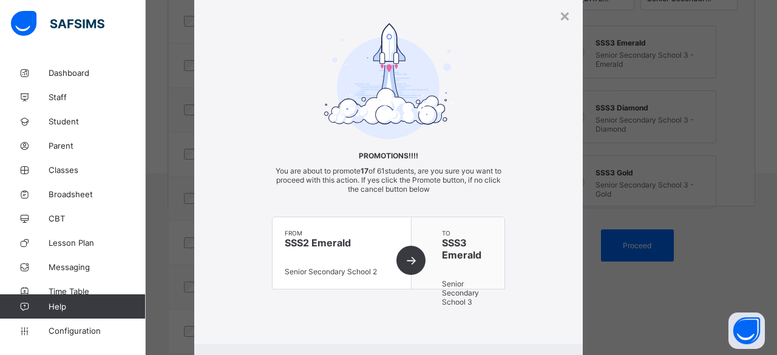
scroll to position [98, 0]
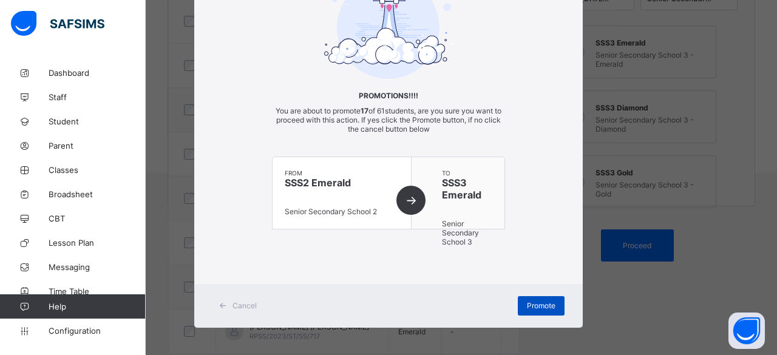
click at [536, 301] on span "Promote" at bounding box center [541, 305] width 29 height 9
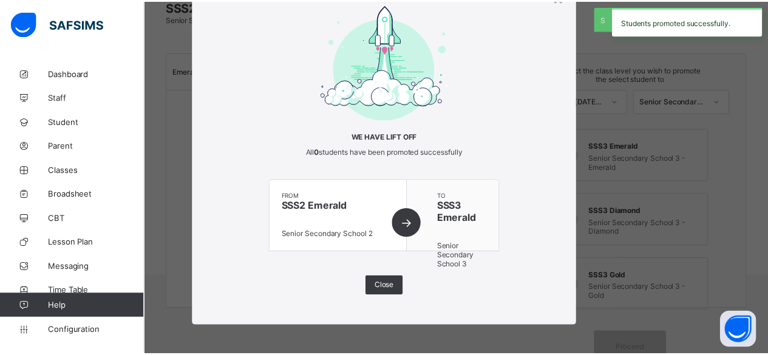
scroll to position [210, 0]
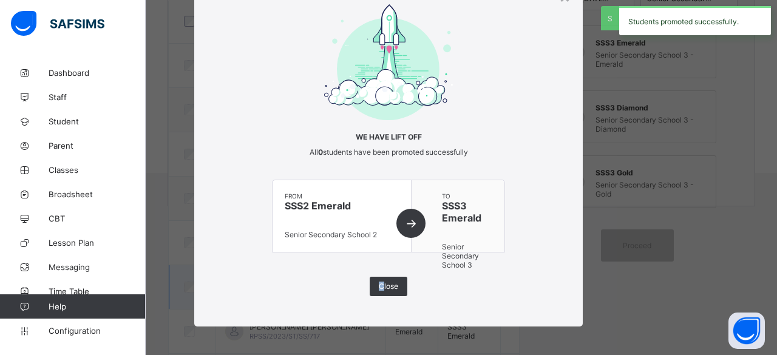
click at [378, 280] on div "Close" at bounding box center [389, 286] width 38 height 19
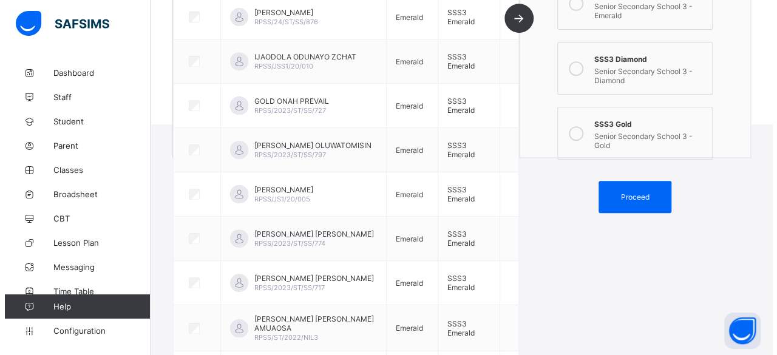
scroll to position [149, 0]
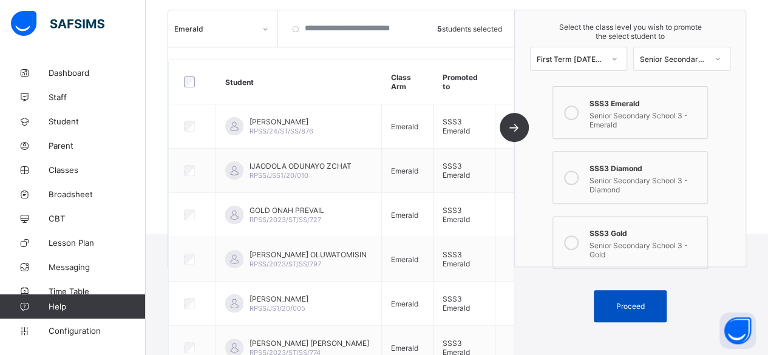
click at [640, 302] on span "Proceed" at bounding box center [630, 306] width 29 height 9
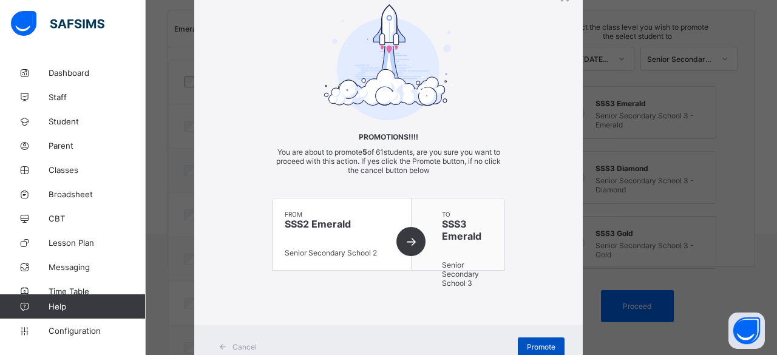
click at [541, 339] on div "Promote" at bounding box center [541, 347] width 47 height 19
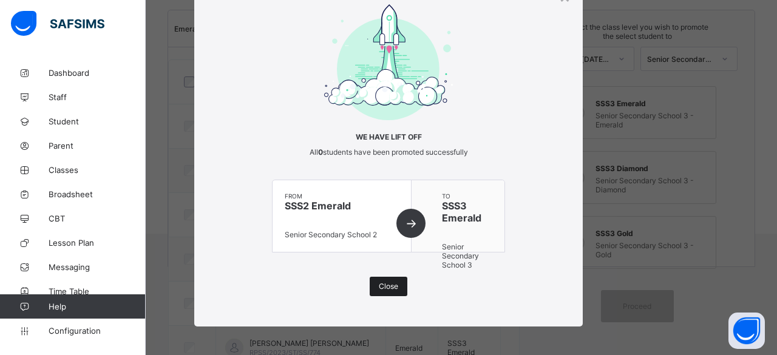
click at [384, 284] on span "Close" at bounding box center [388, 286] width 19 height 9
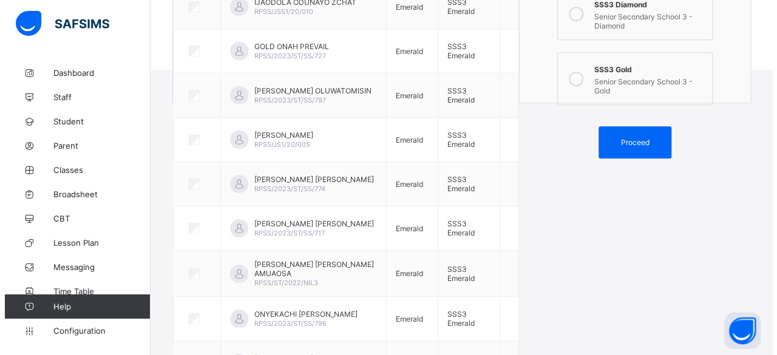
scroll to position [271, 0]
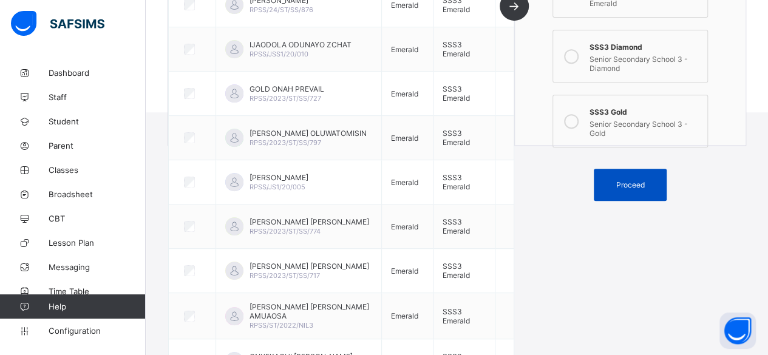
click at [640, 180] on span "Proceed" at bounding box center [630, 184] width 29 height 9
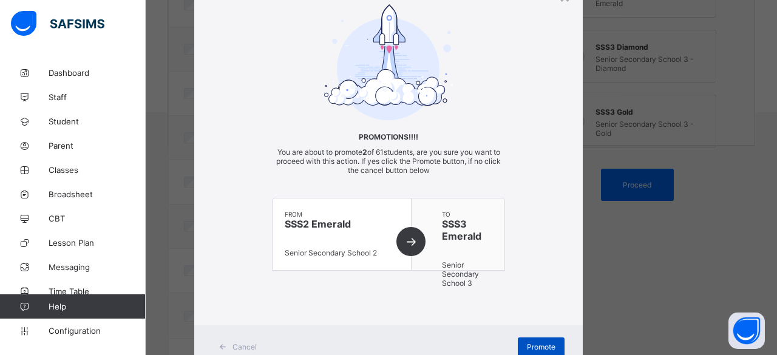
click at [534, 342] on span "Promote" at bounding box center [541, 346] width 29 height 9
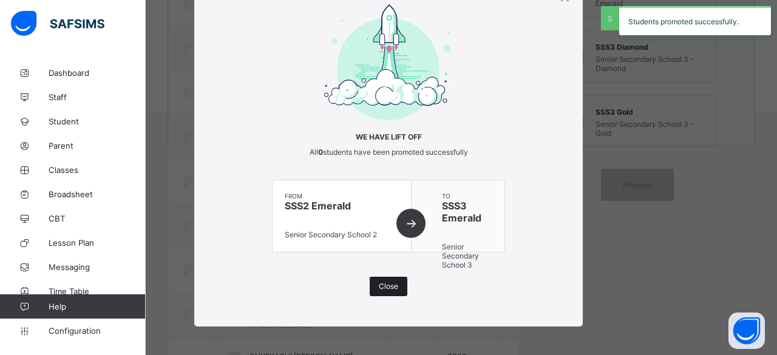
click at [384, 283] on span "Close" at bounding box center [388, 286] width 19 height 9
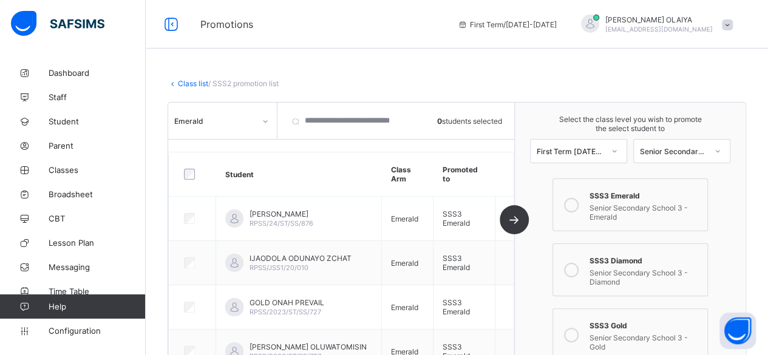
scroll to position [61, 0]
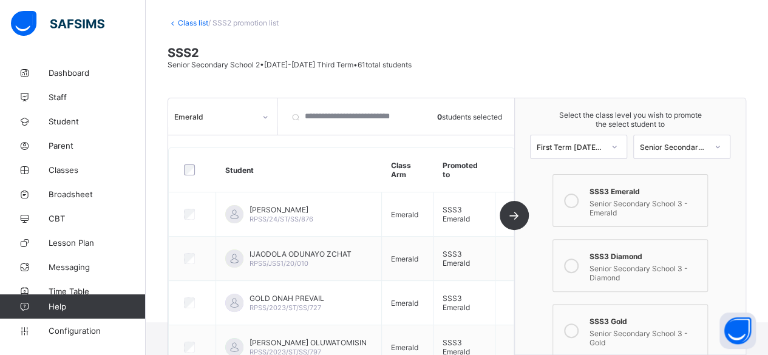
click at [579, 323] on icon at bounding box center [571, 330] width 15 height 15
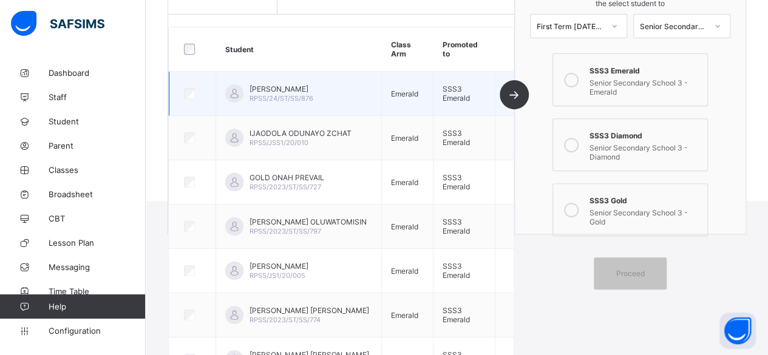
scroll to position [0, 0]
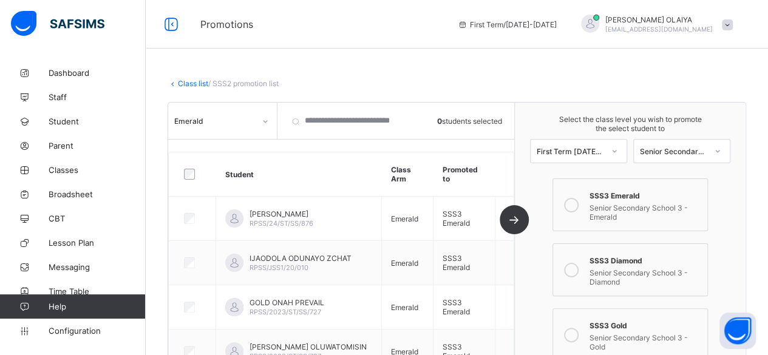
click at [265, 121] on icon at bounding box center [265, 121] width 7 height 12
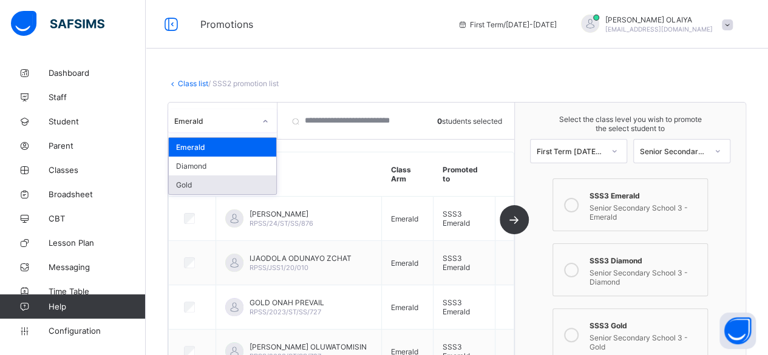
click at [200, 184] on div "Gold" at bounding box center [222, 184] width 107 height 19
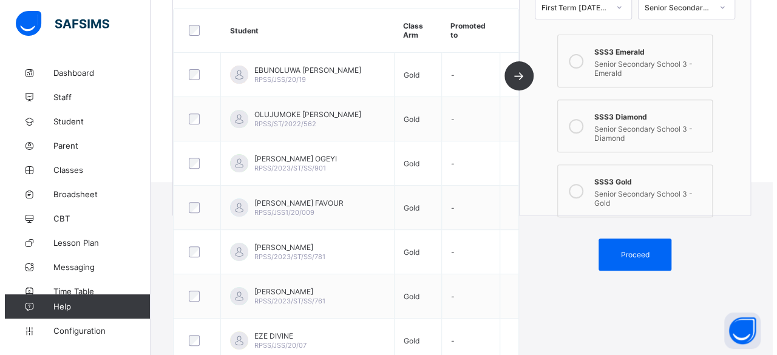
scroll to position [182, 0]
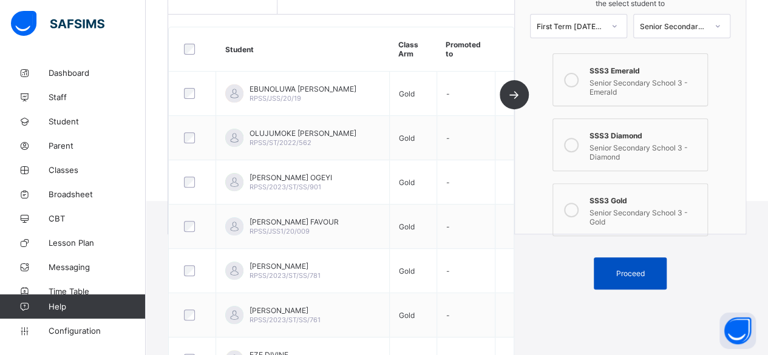
click at [637, 269] on span "Proceed" at bounding box center [630, 273] width 29 height 9
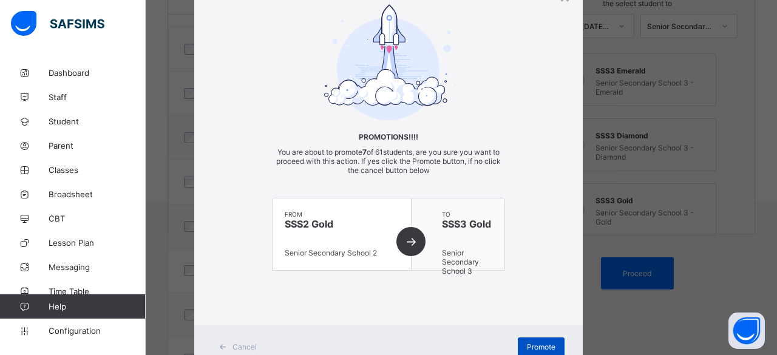
click at [539, 338] on div "Promote" at bounding box center [541, 347] width 47 height 19
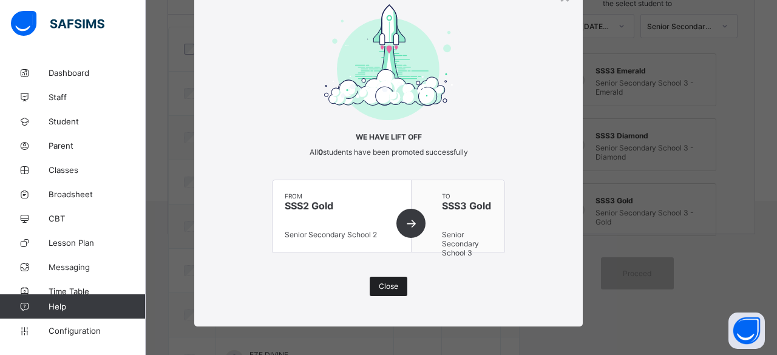
click at [373, 288] on div "Close" at bounding box center [389, 286] width 38 height 19
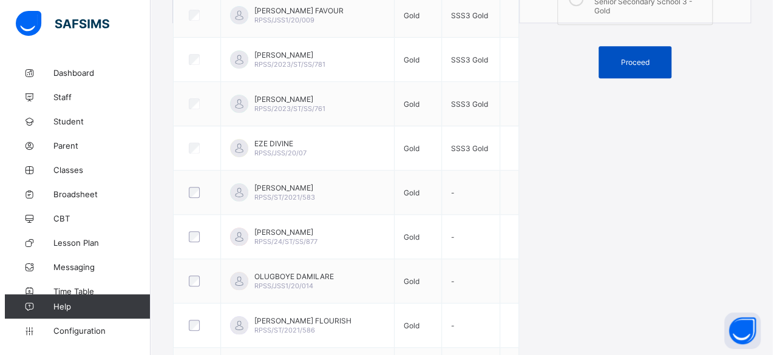
scroll to position [304, 0]
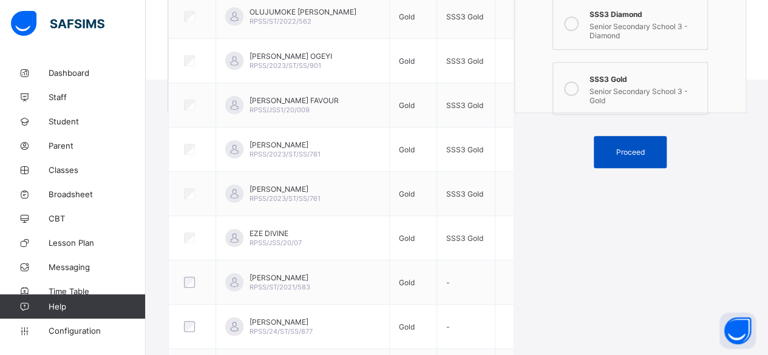
click at [643, 148] on span "Proceed" at bounding box center [630, 152] width 29 height 9
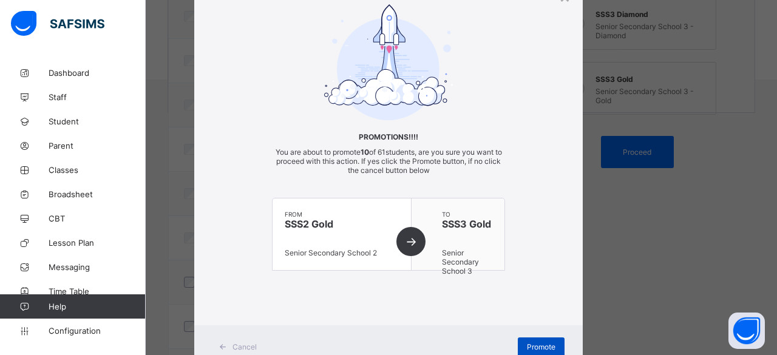
click at [531, 338] on div "Promote" at bounding box center [541, 347] width 47 height 19
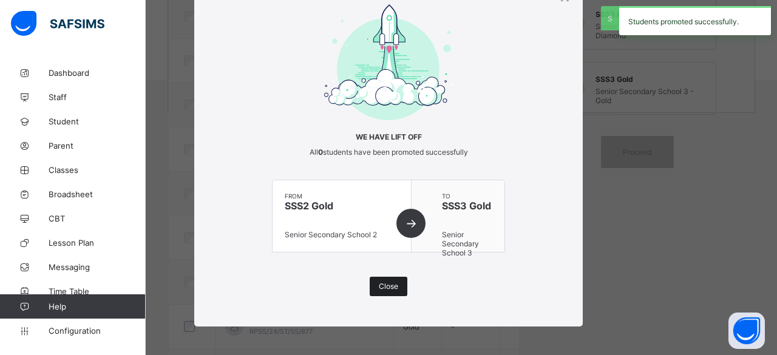
click at [390, 284] on span "Close" at bounding box center [388, 286] width 19 height 9
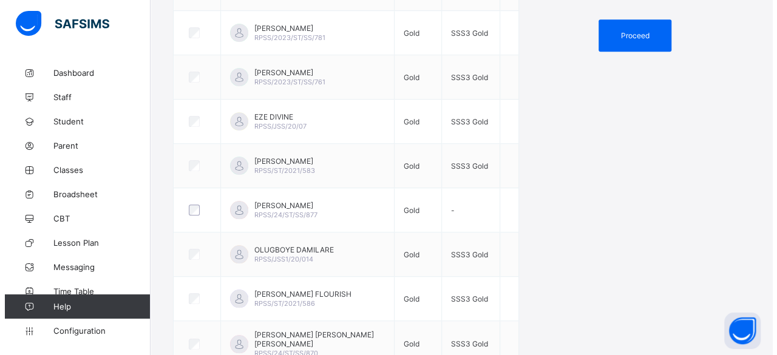
scroll to position [204, 0]
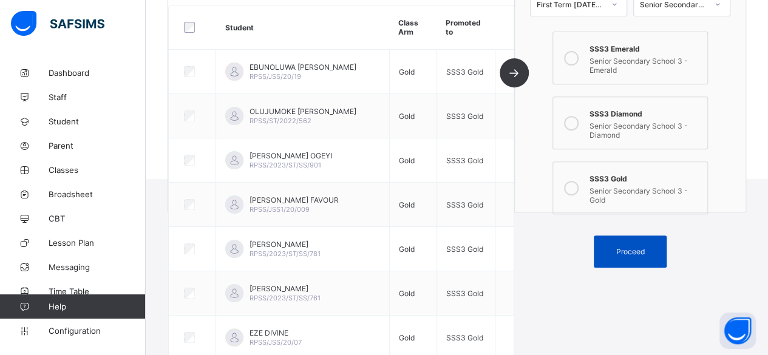
click at [643, 247] on span "Proceed" at bounding box center [630, 251] width 29 height 9
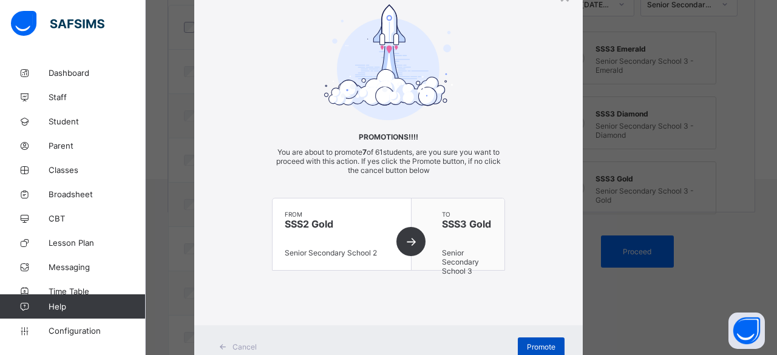
click at [528, 343] on span "Promote" at bounding box center [541, 346] width 29 height 9
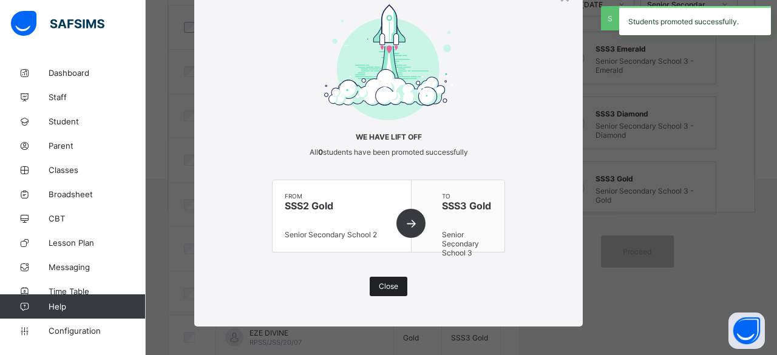
click at [382, 286] on span "Close" at bounding box center [388, 286] width 19 height 9
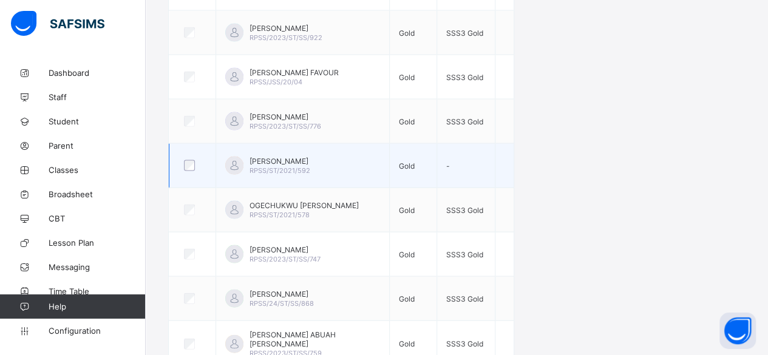
scroll to position [1175, 0]
